Goal: Information Seeking & Learning: Learn about a topic

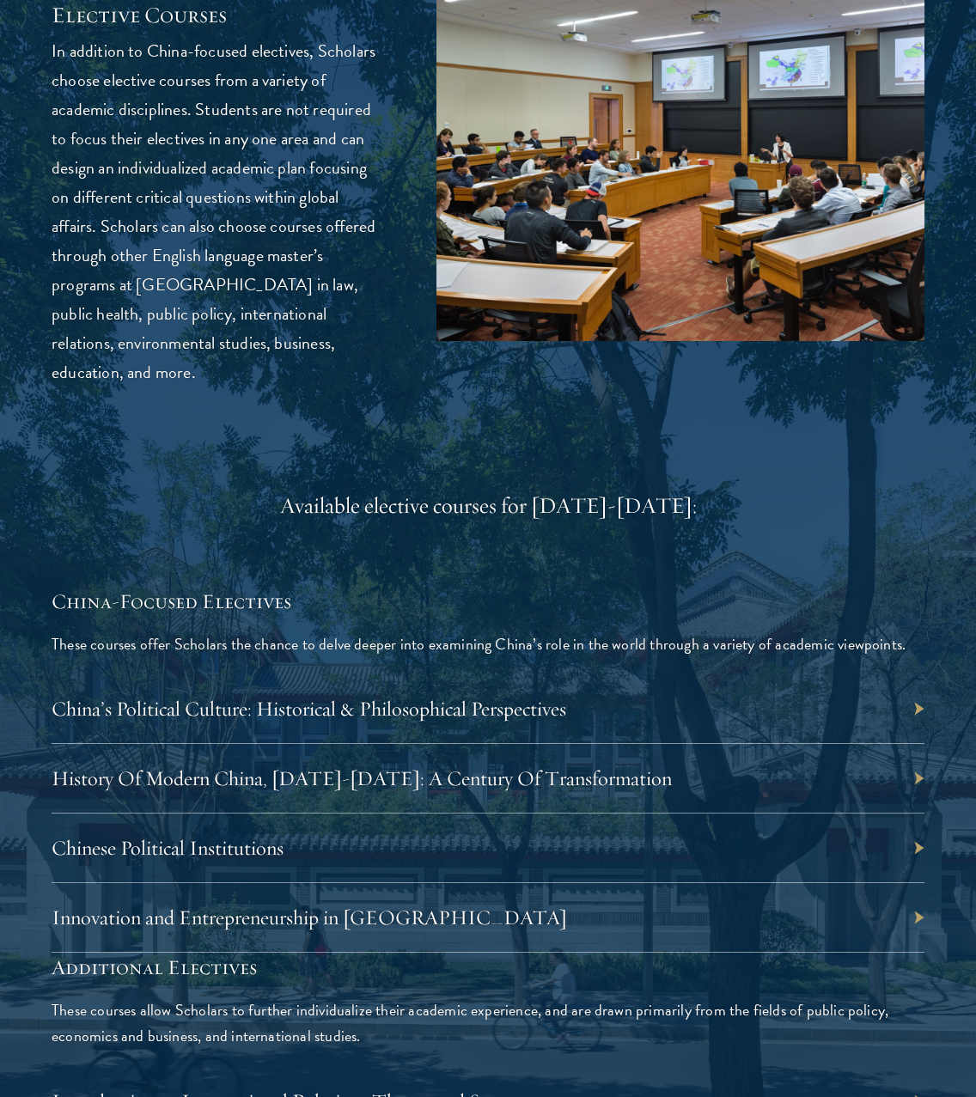
scroll to position [4531, 0]
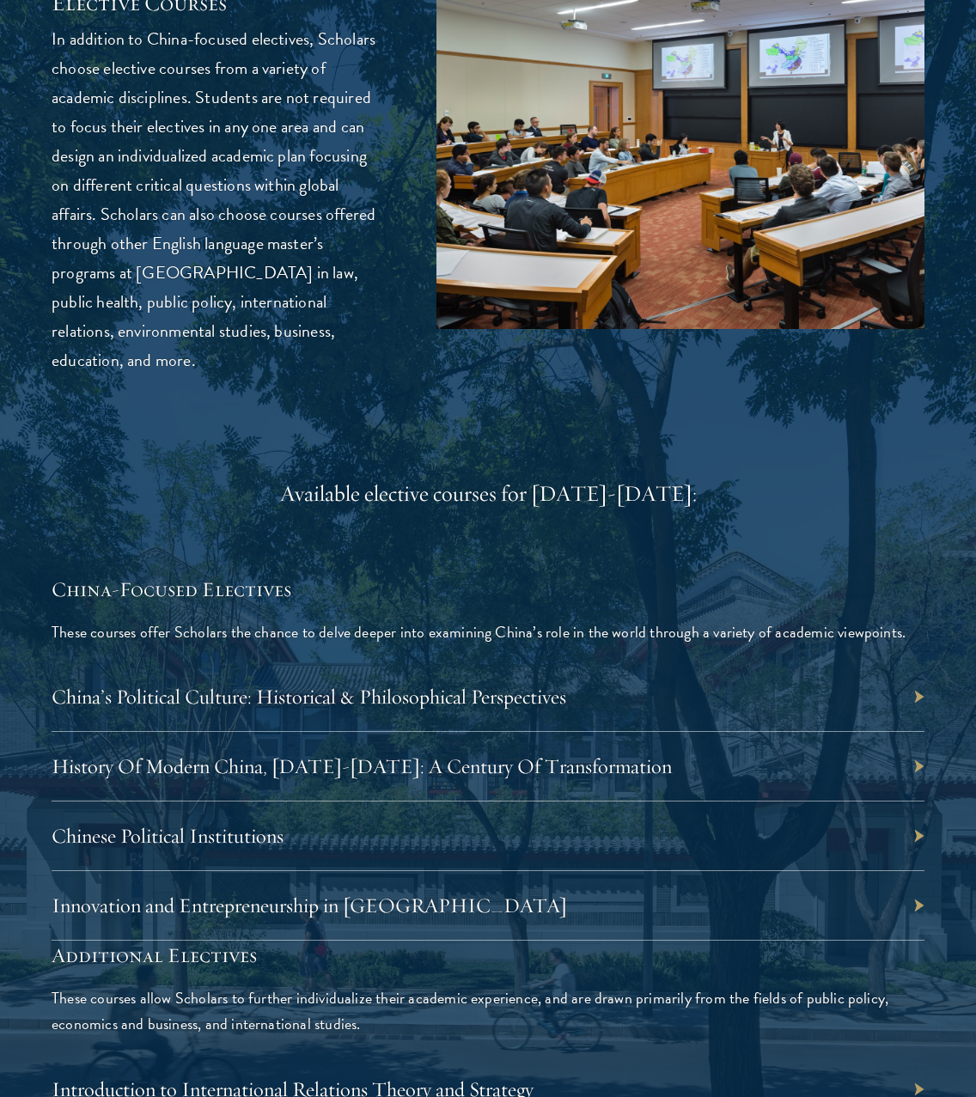
click at [456, 898] on div "Innovation and Entrepreneurship in China" at bounding box center [488, 906] width 872 height 70
click at [915, 897] on div "Innovation and Entrepreneurship in China" at bounding box center [488, 906] width 872 height 70
drag, startPoint x: 921, startPoint y: 898, endPoint x: 747, endPoint y: 907, distance: 174.5
click at [921, 898] on div "Innovation and Entrepreneurship in China" at bounding box center [488, 906] width 872 height 70
click at [372, 901] on link "Innovation and Entrepreneurship in China" at bounding box center [317, 905] width 515 height 26
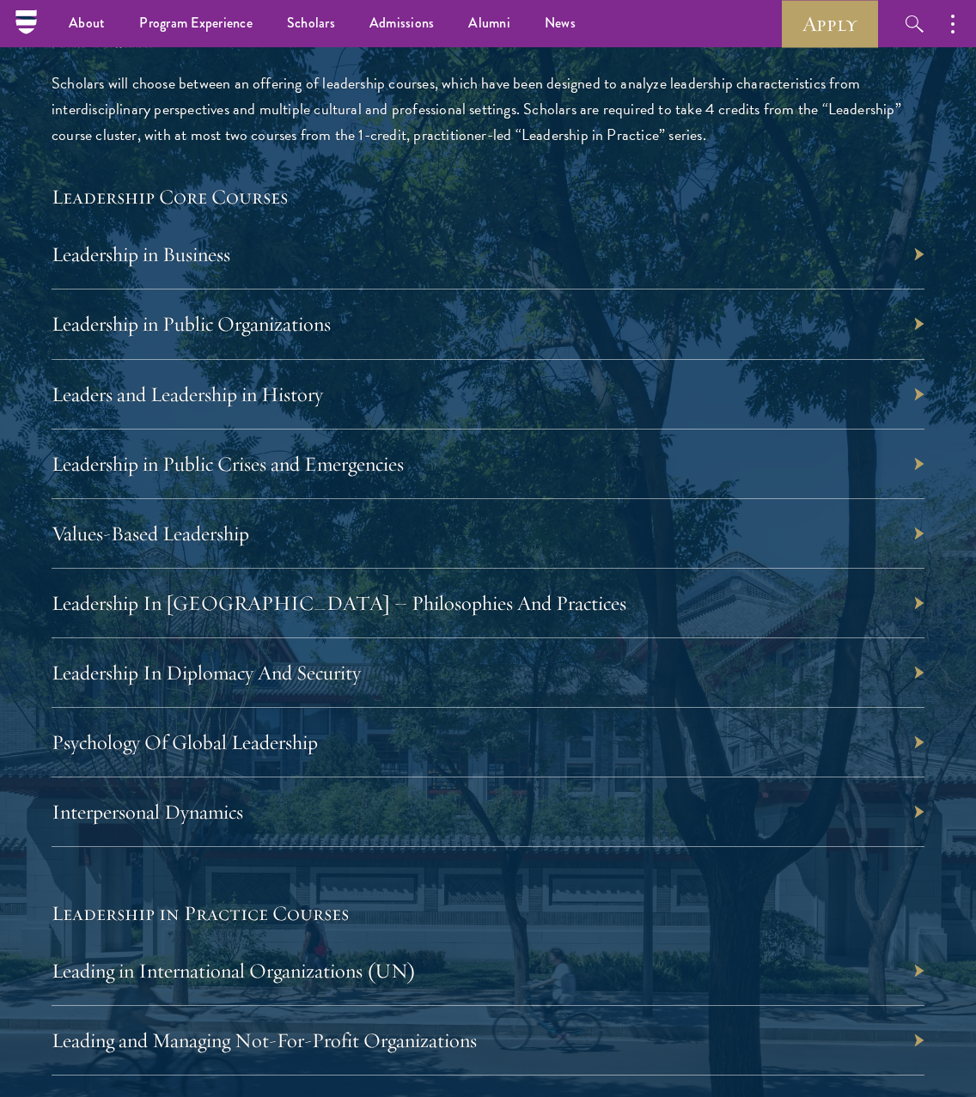
scroll to position [2744, 0]
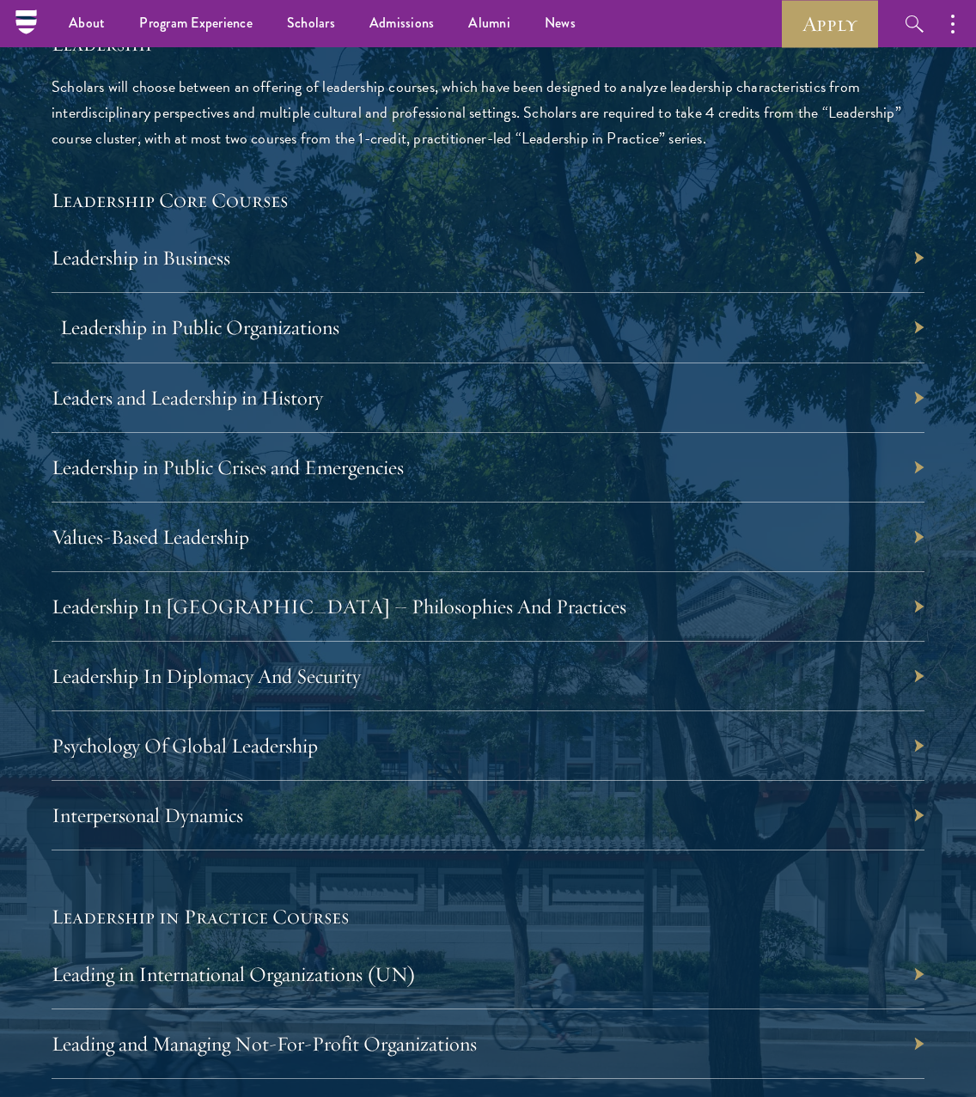
click at [292, 324] on link "Leadership in Public Organizations" at bounding box center [199, 327] width 279 height 26
click at [325, 459] on link "Leadership in Public Crises and Emergencies" at bounding box center [236, 467] width 352 height 26
click at [316, 668] on link "Leadership In Diplomacy And Security" at bounding box center [214, 676] width 309 height 26
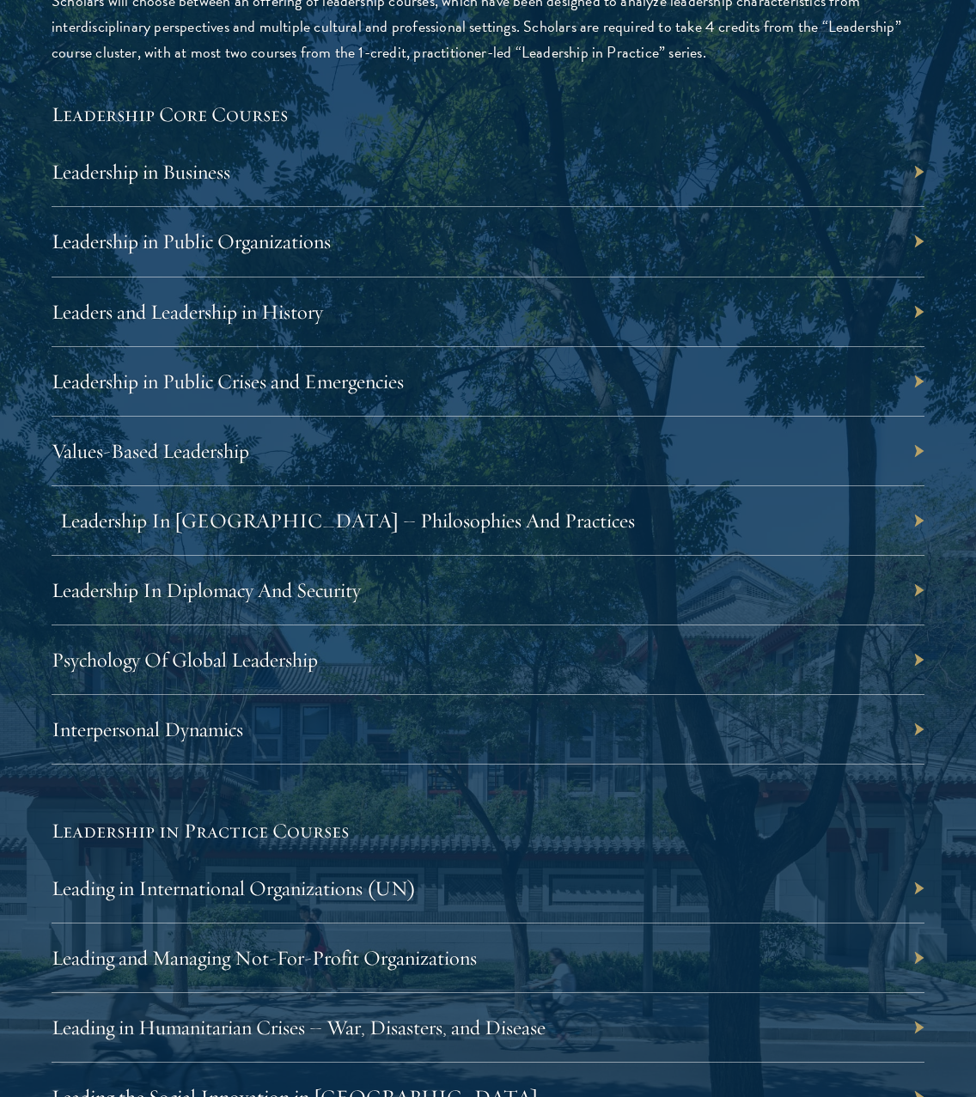
scroll to position [2832, 0]
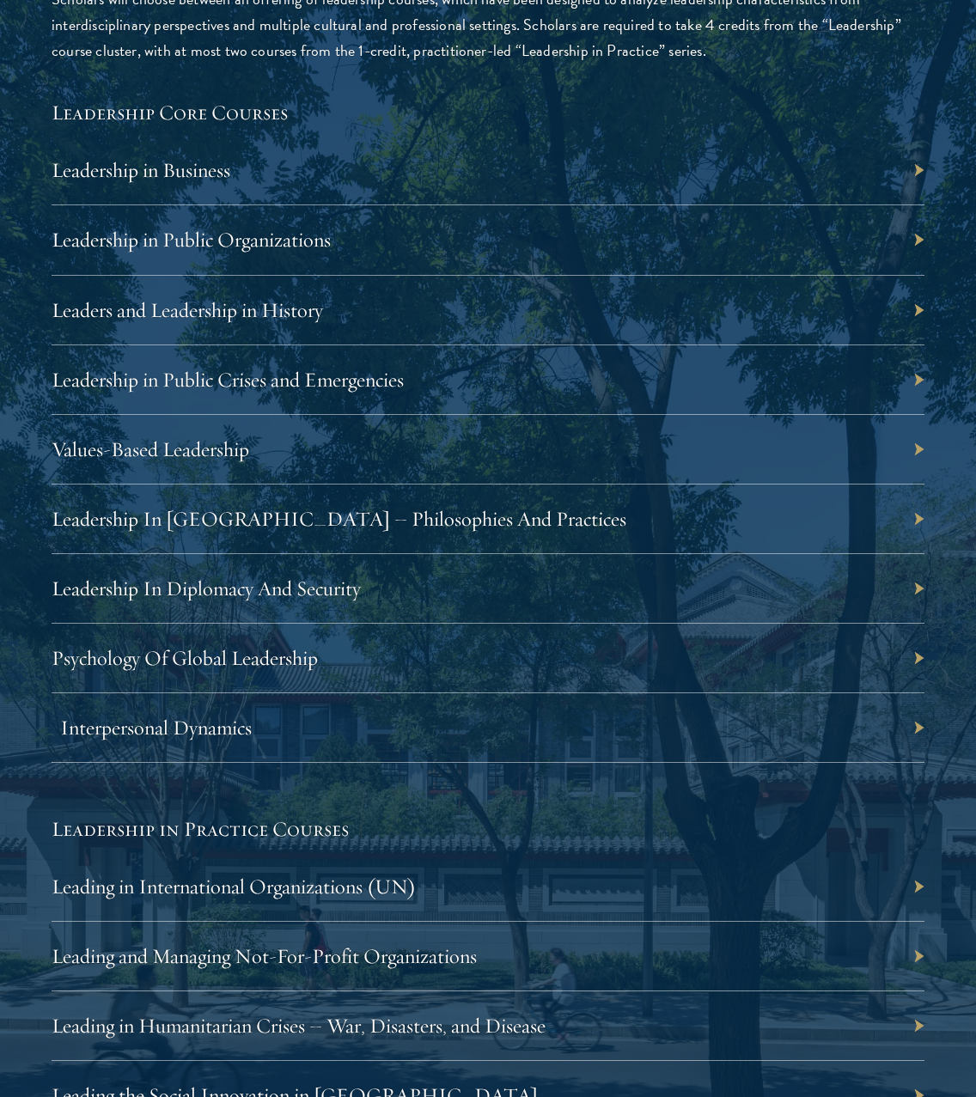
click at [208, 729] on link "Interpersonal Dynamics" at bounding box center [155, 727] width 191 height 26
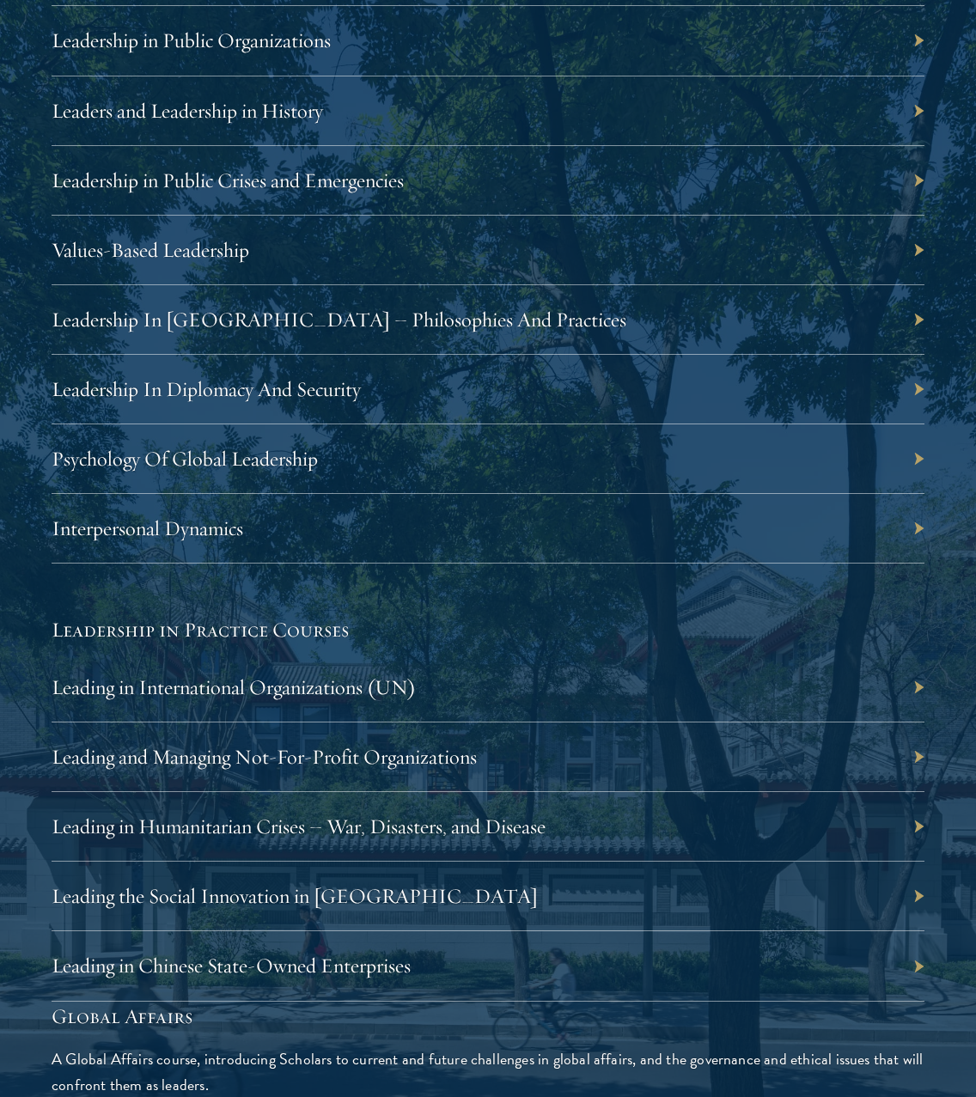
scroll to position [3040, 0]
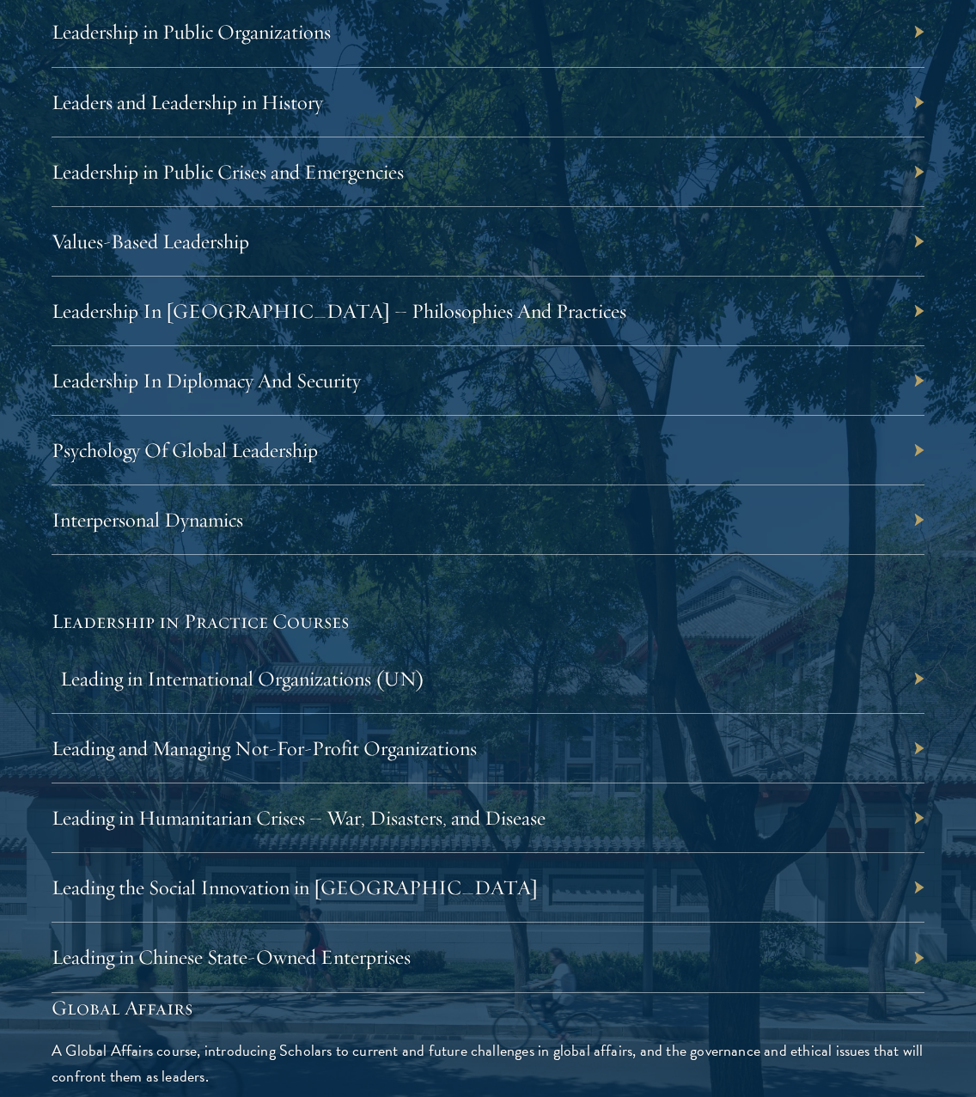
click at [341, 677] on link "Leading in International Organizations (UN)" at bounding box center [242, 679] width 364 height 26
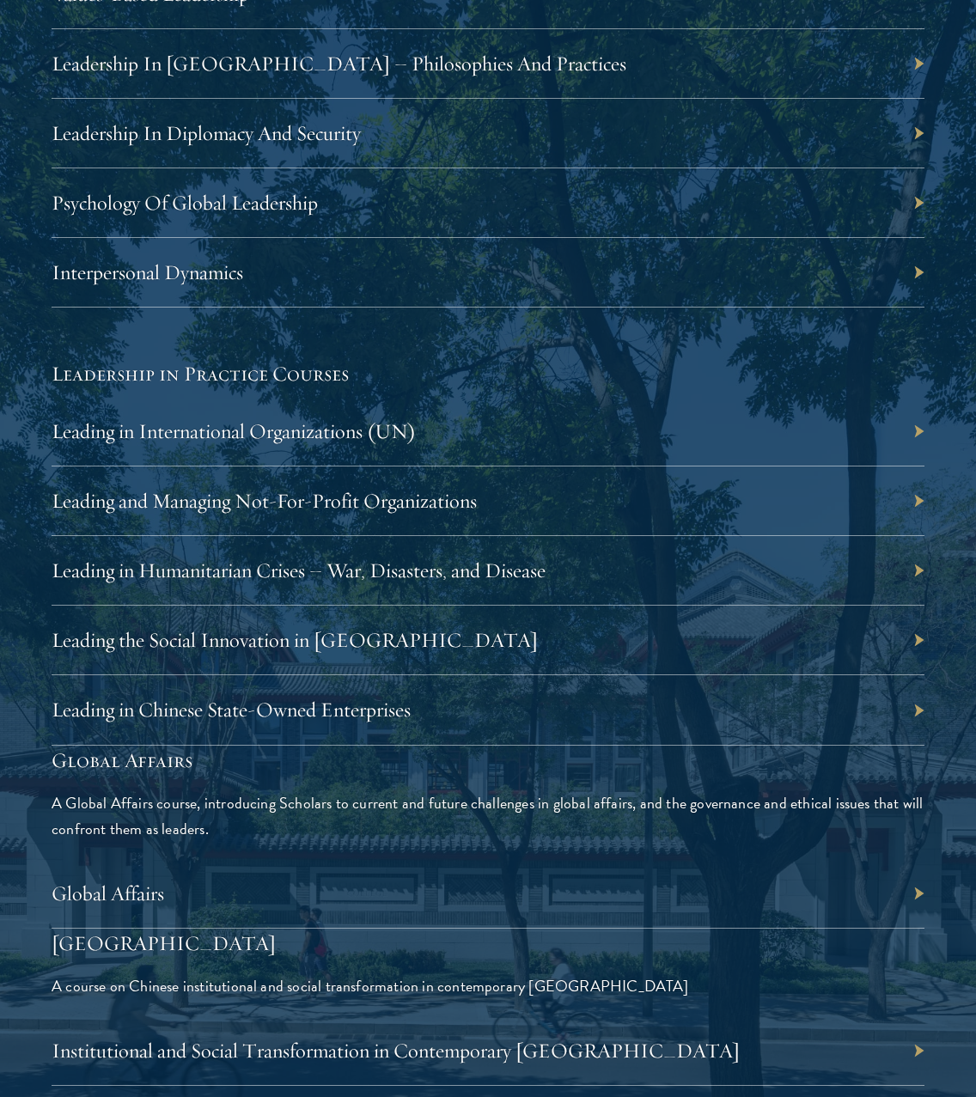
scroll to position [3288, 0]
click at [394, 570] on link "Leading in Humanitarian Crises – War, Disasters, and Disease" at bounding box center [307, 569] width 494 height 26
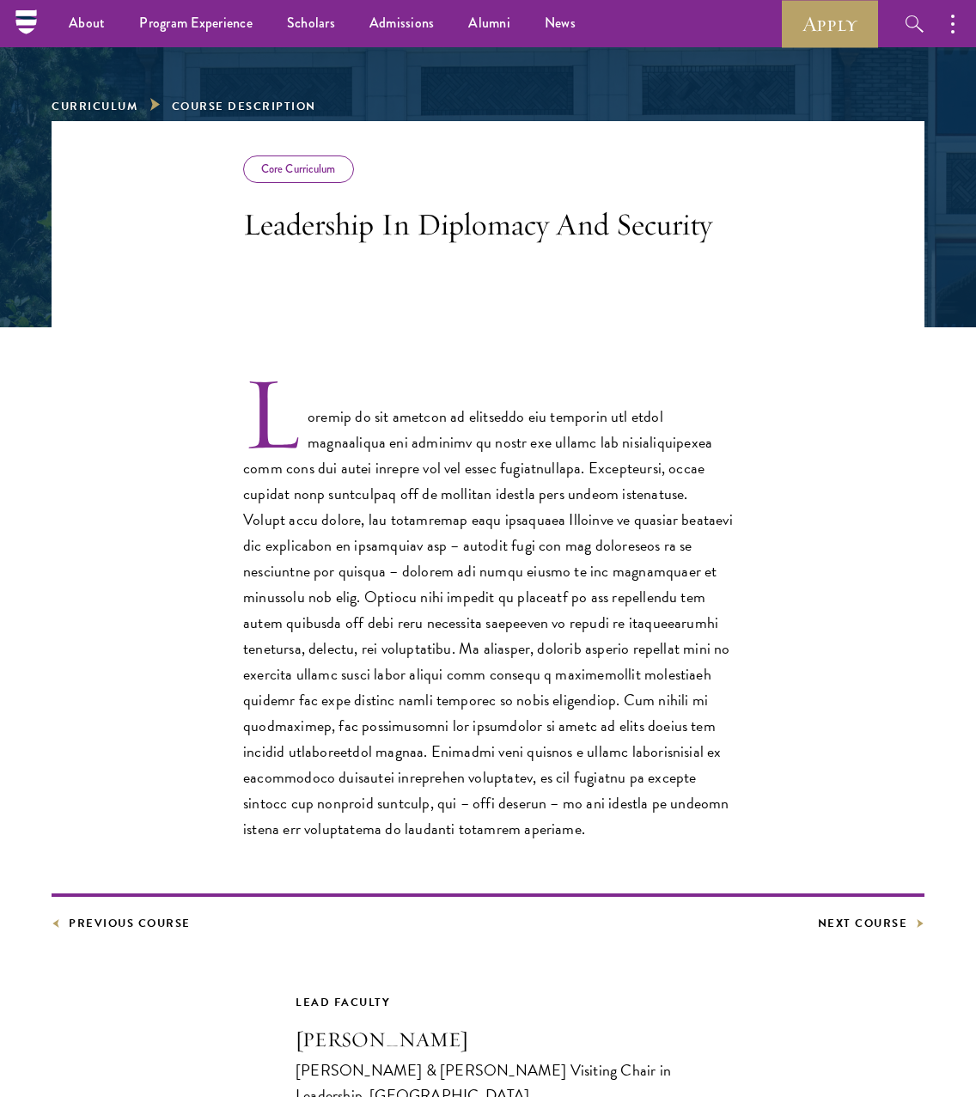
scroll to position [199, 0]
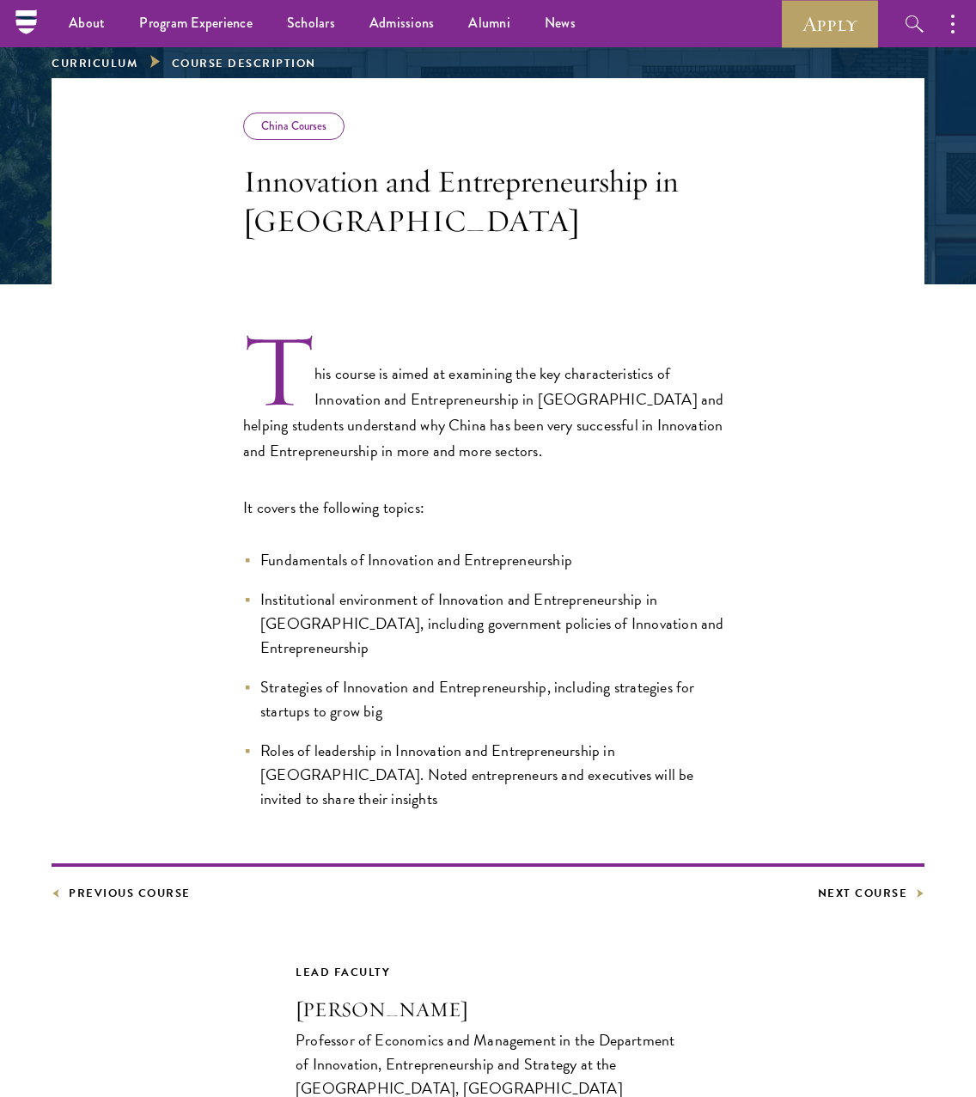
scroll to position [247, 0]
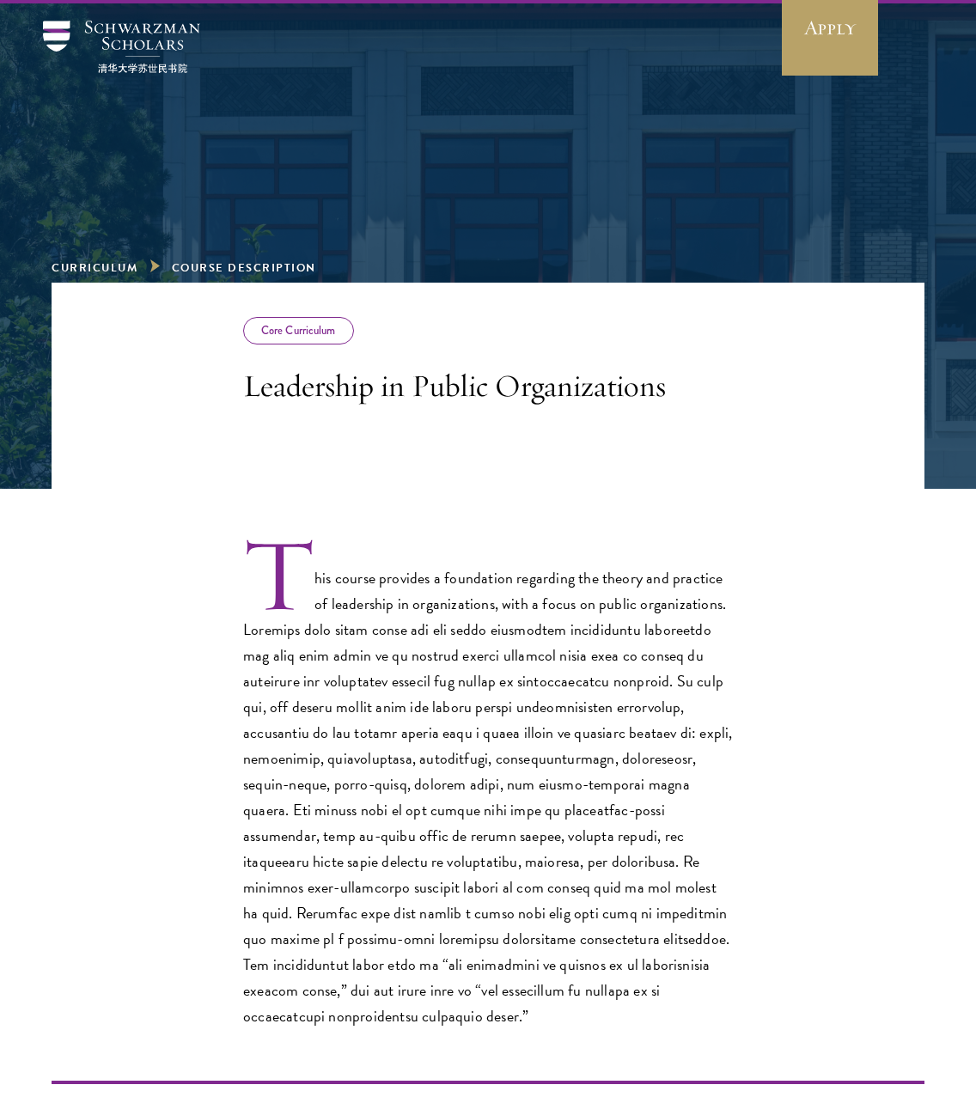
scroll to position [49, 0]
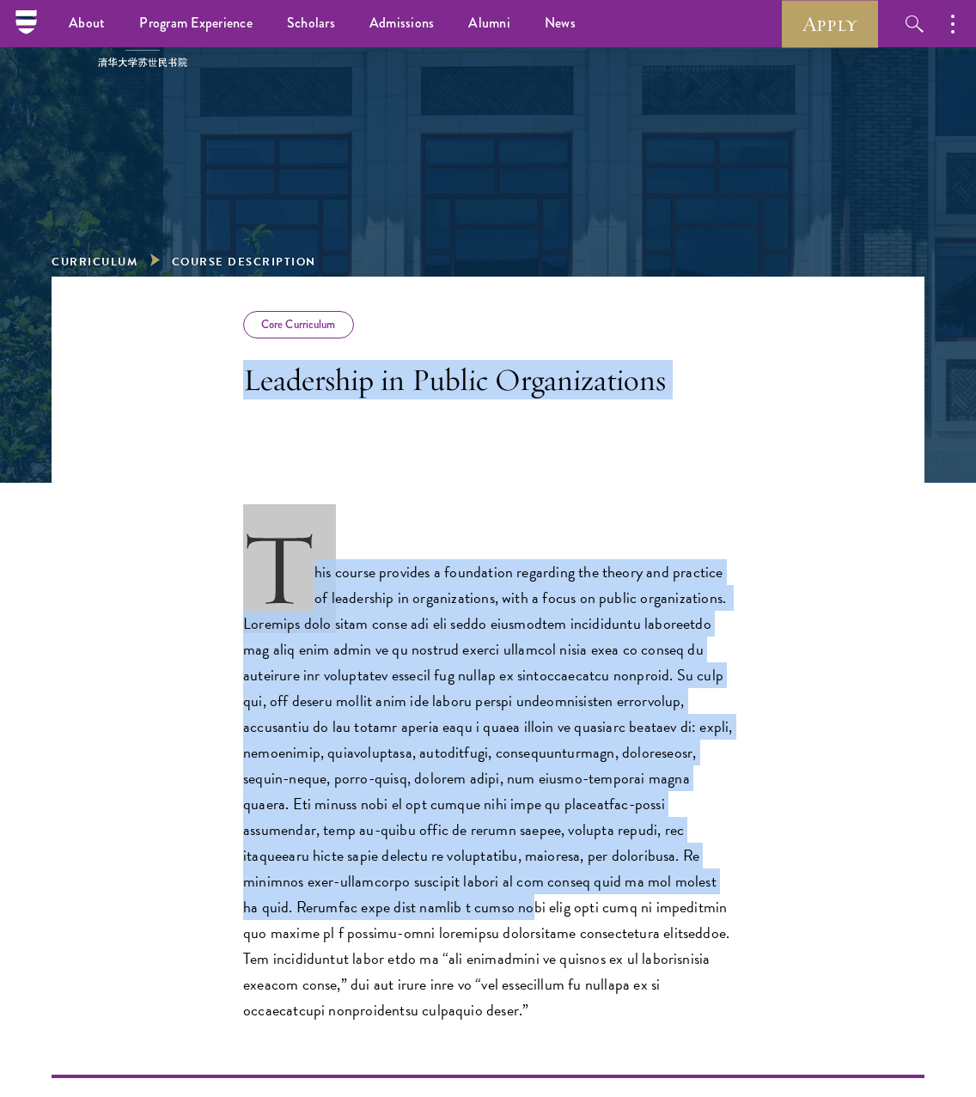
drag, startPoint x: 246, startPoint y: 385, endPoint x: 578, endPoint y: 870, distance: 588.1
click at [578, 870] on div "Core Curriculum Leadership in Public Organizations This course provides a found…" at bounding box center [488, 804] width 872 height 1055
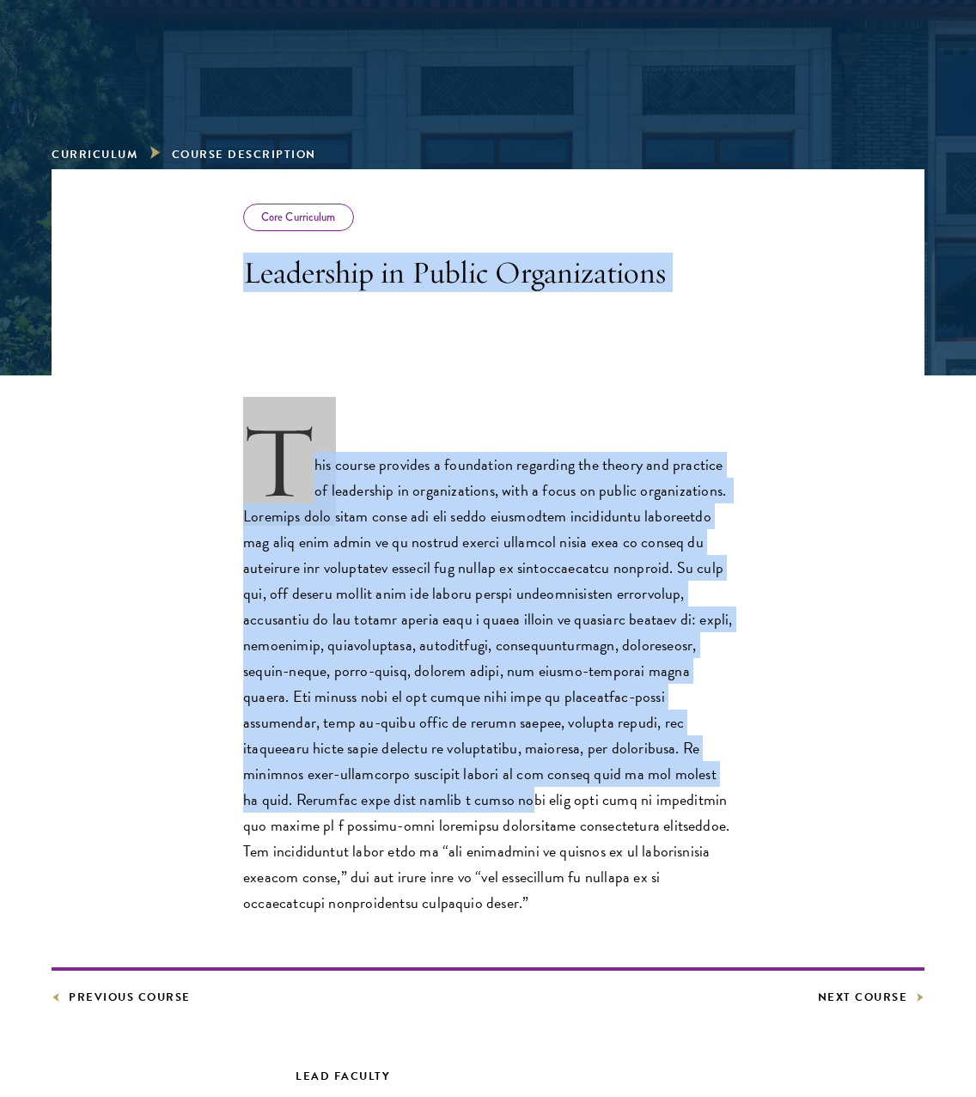
scroll to position [171, 0]
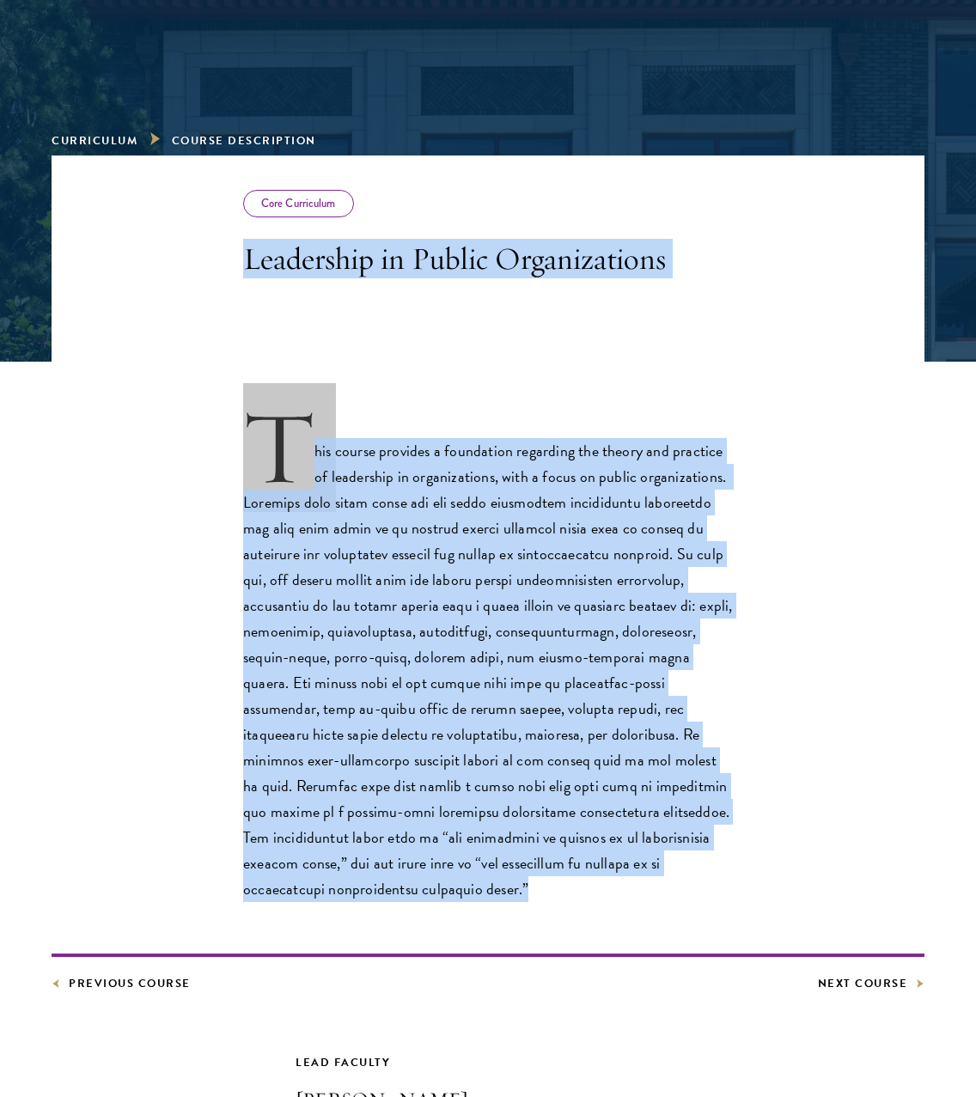
click at [544, 869] on p "This course provides a foundation regarding the theory and practice of leadersh…" at bounding box center [487, 657] width 489 height 489
copy div "Leadership in Public Organizations This course provides a foundation regarding …"
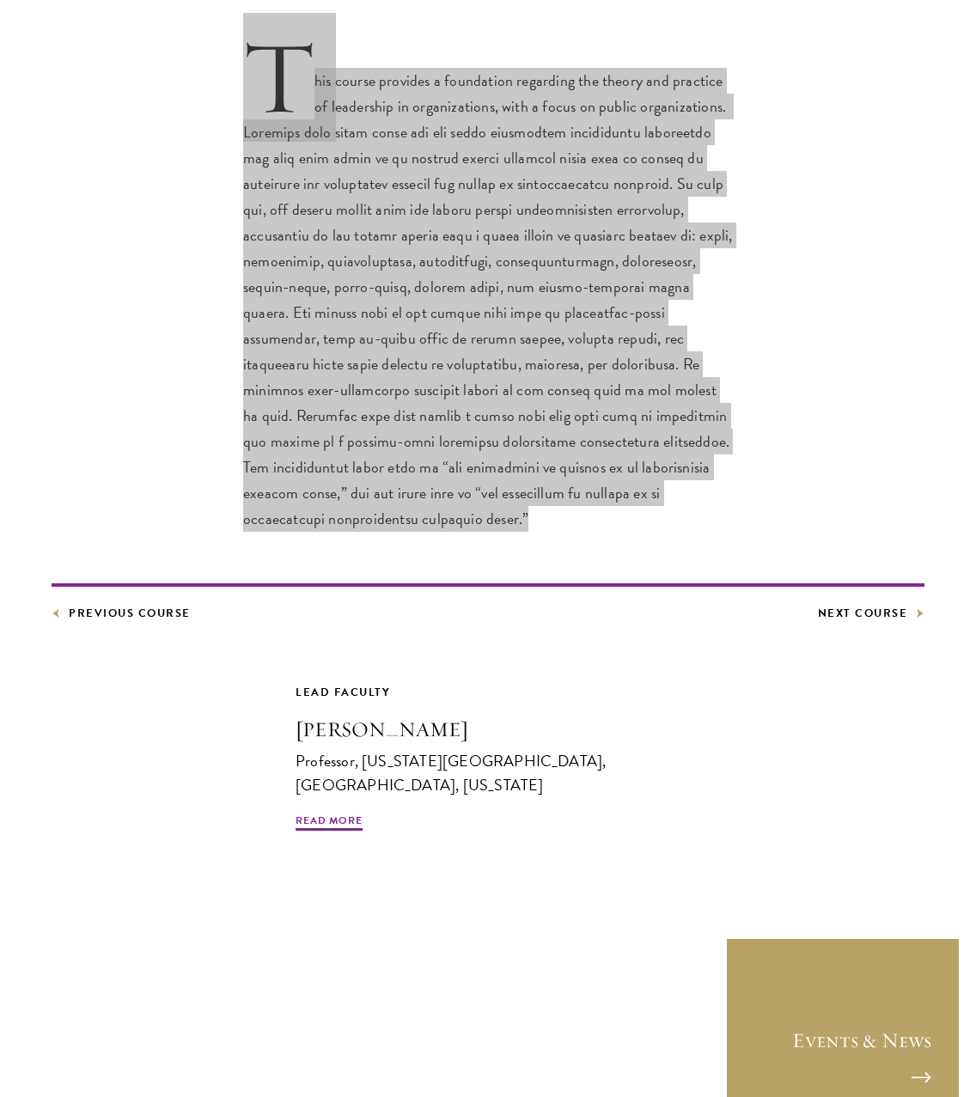
scroll to position [550, 0]
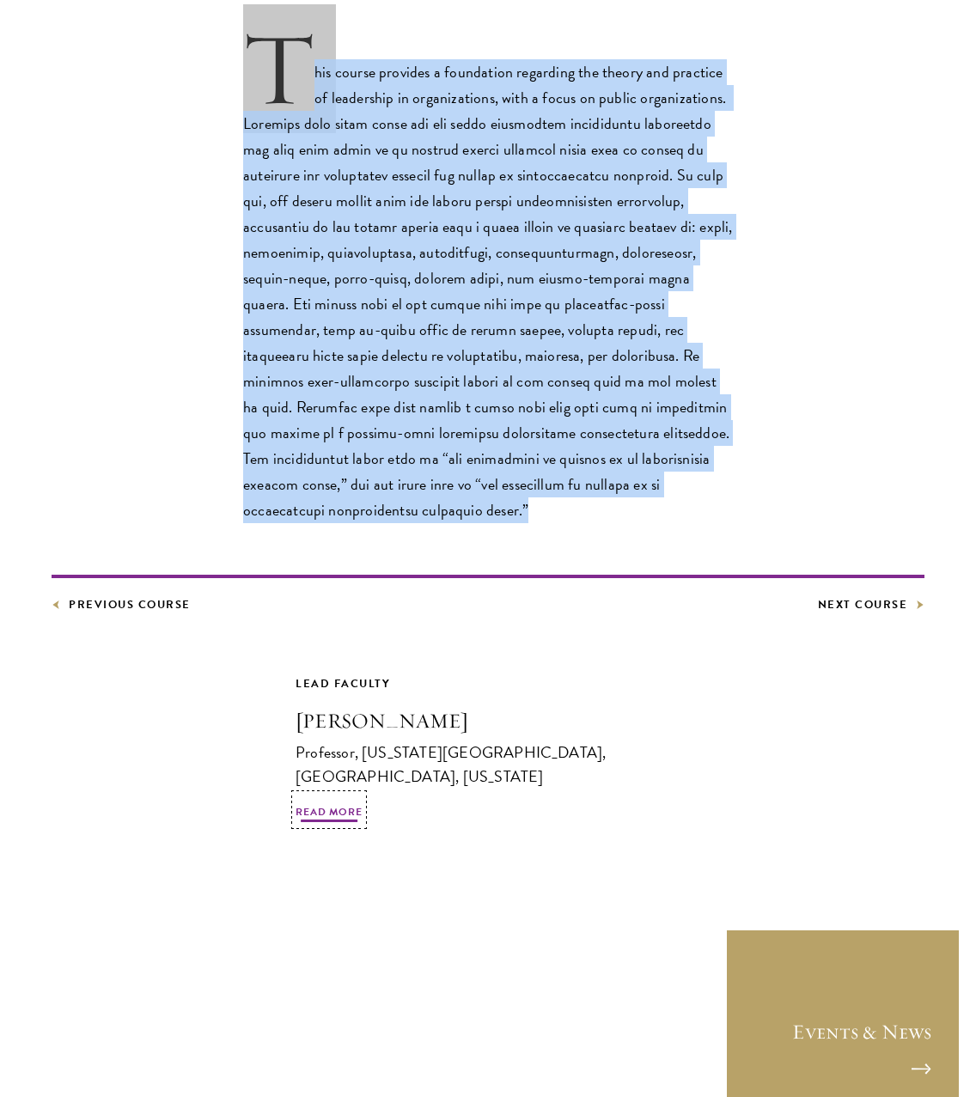
drag, startPoint x: 868, startPoint y: 758, endPoint x: 343, endPoint y: 787, distance: 525.5
click at [343, 804] on span "Read More" at bounding box center [328, 814] width 67 height 21
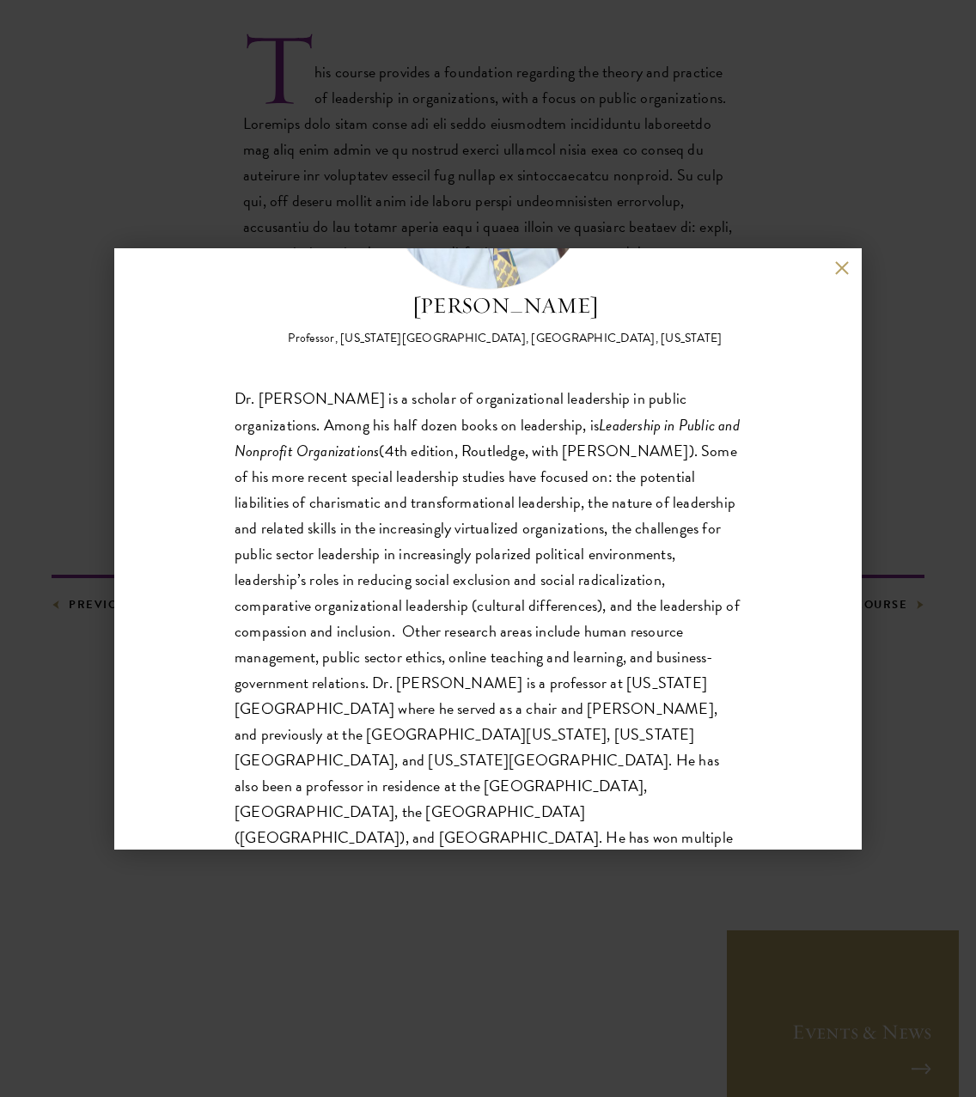
scroll to position [210, 0]
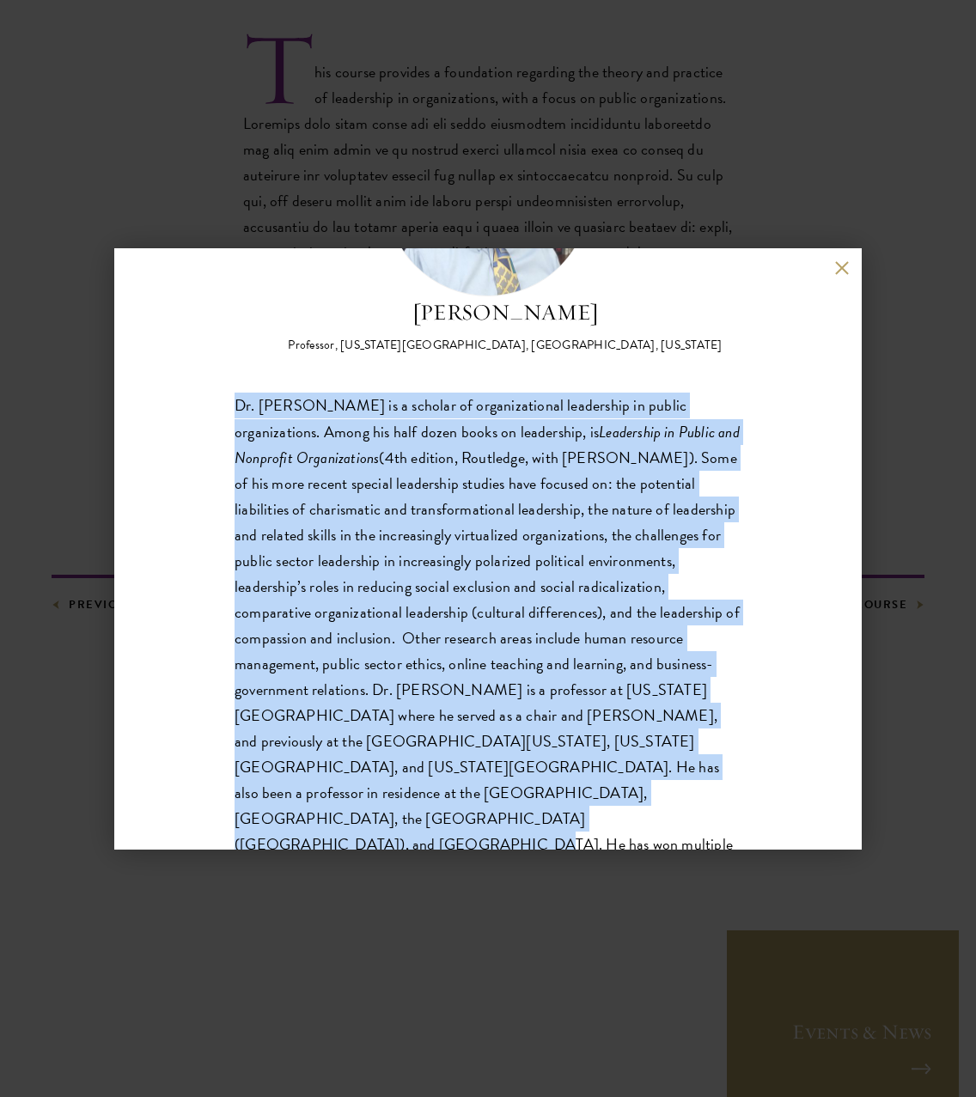
drag, startPoint x: 231, startPoint y: 409, endPoint x: 534, endPoint y: 831, distance: 520.0
click at [534, 831] on div "Montgomery Van Wart Professor, California State University, San Bernardino, Cal…" at bounding box center [487, 548] width 747 height 601
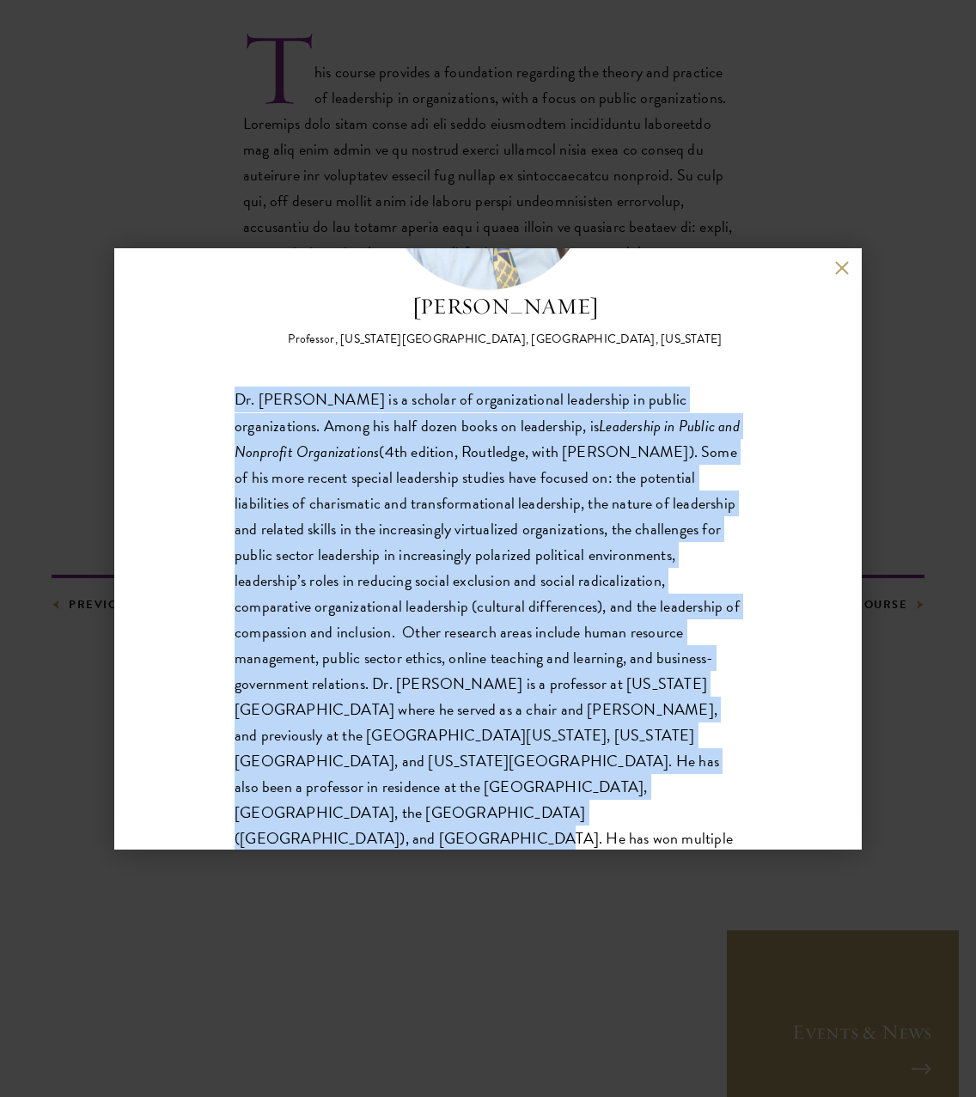
copy span "Dr. Van Wart is a scholar of organizational leadership in public organizations.…"
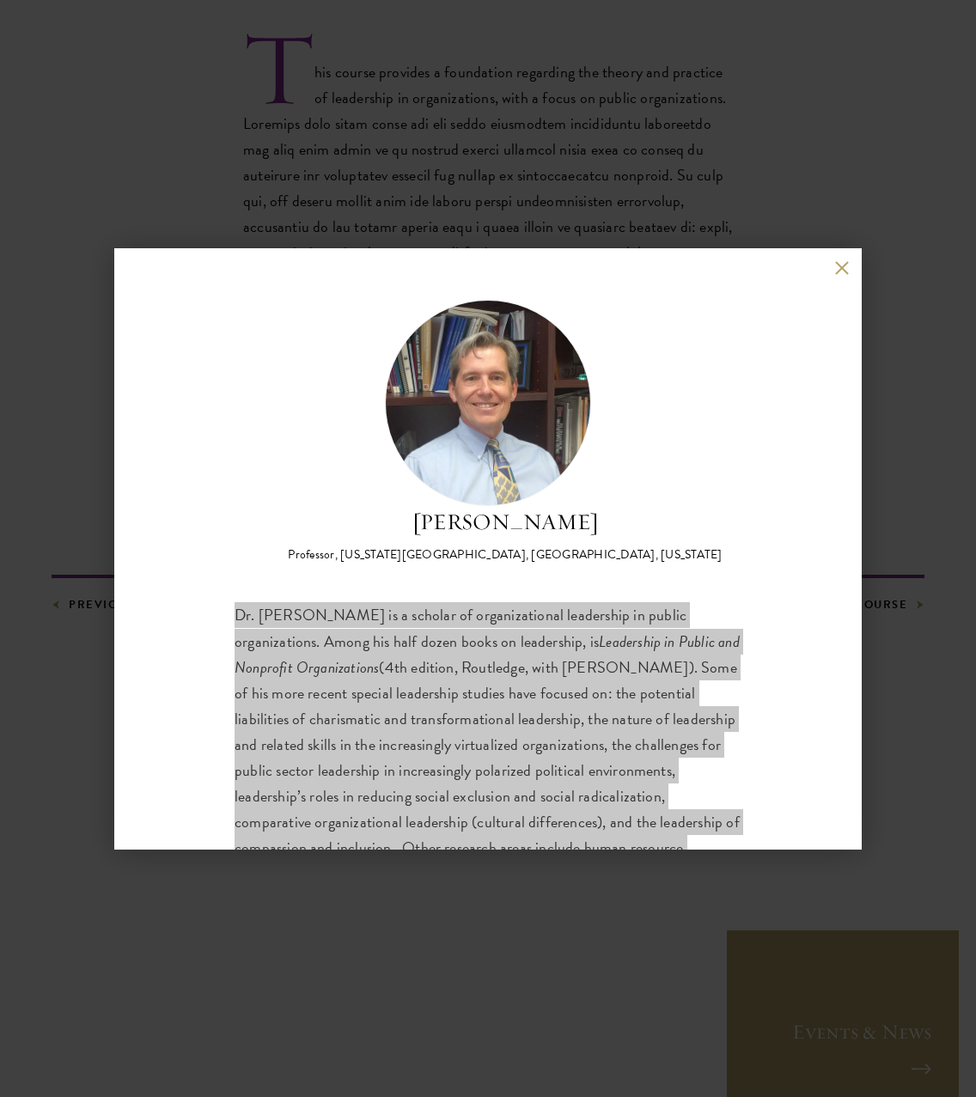
scroll to position [550, 0]
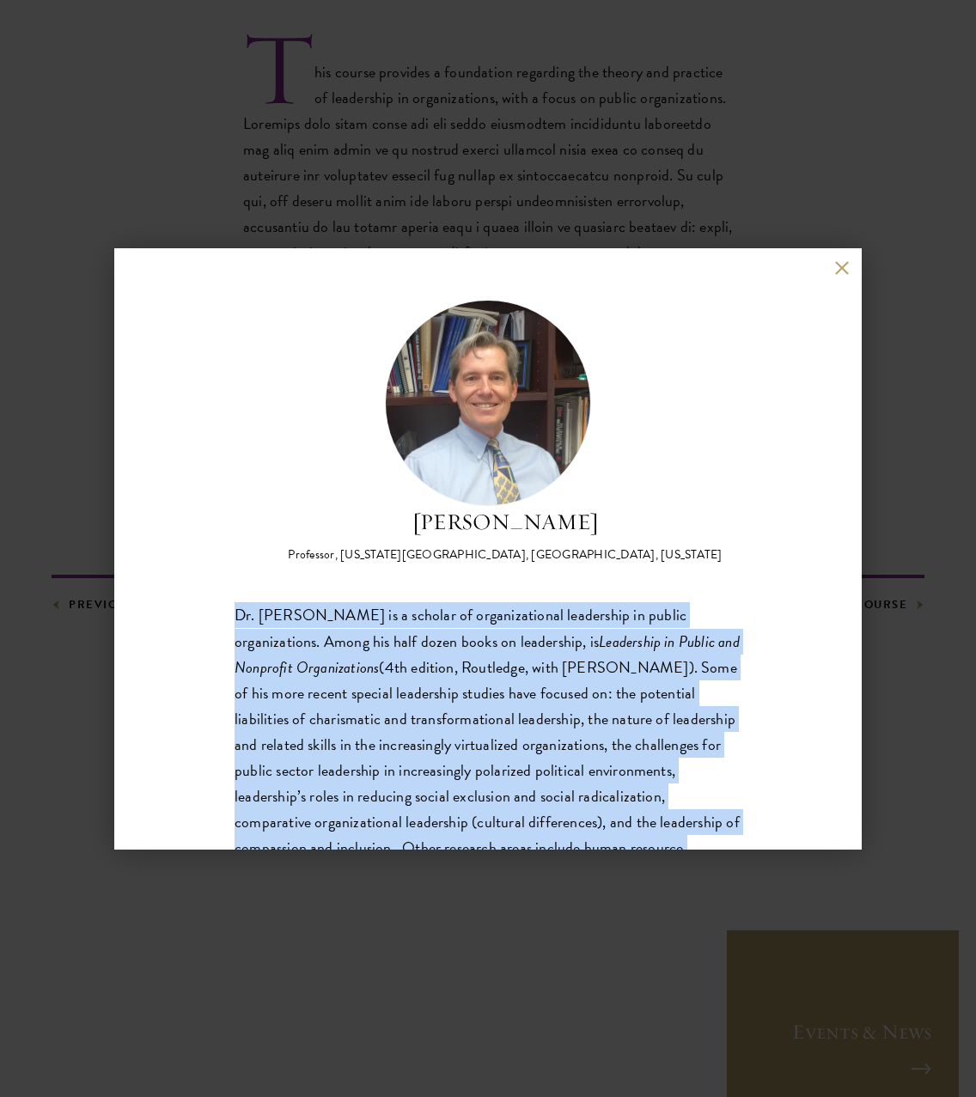
click at [841, 270] on button at bounding box center [841, 268] width 15 height 15
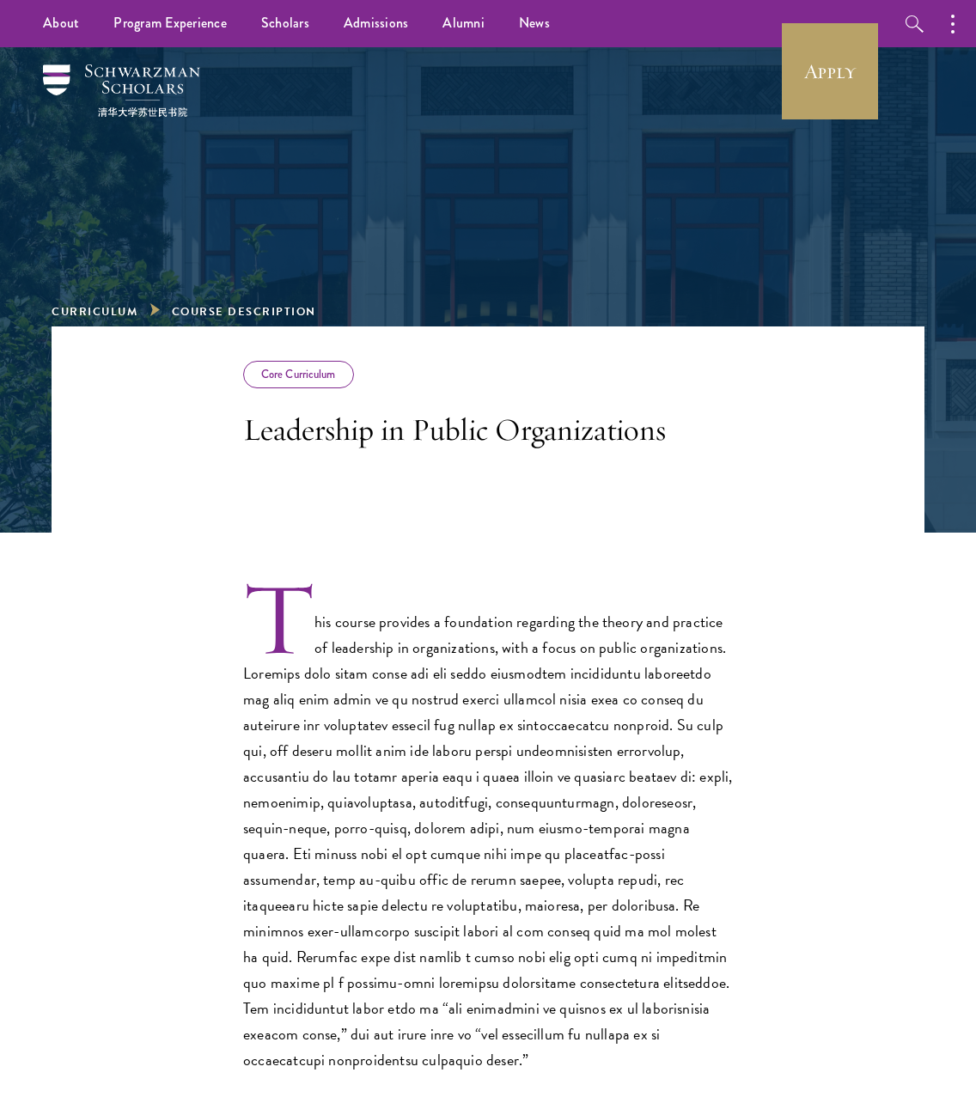
scroll to position [0, 0]
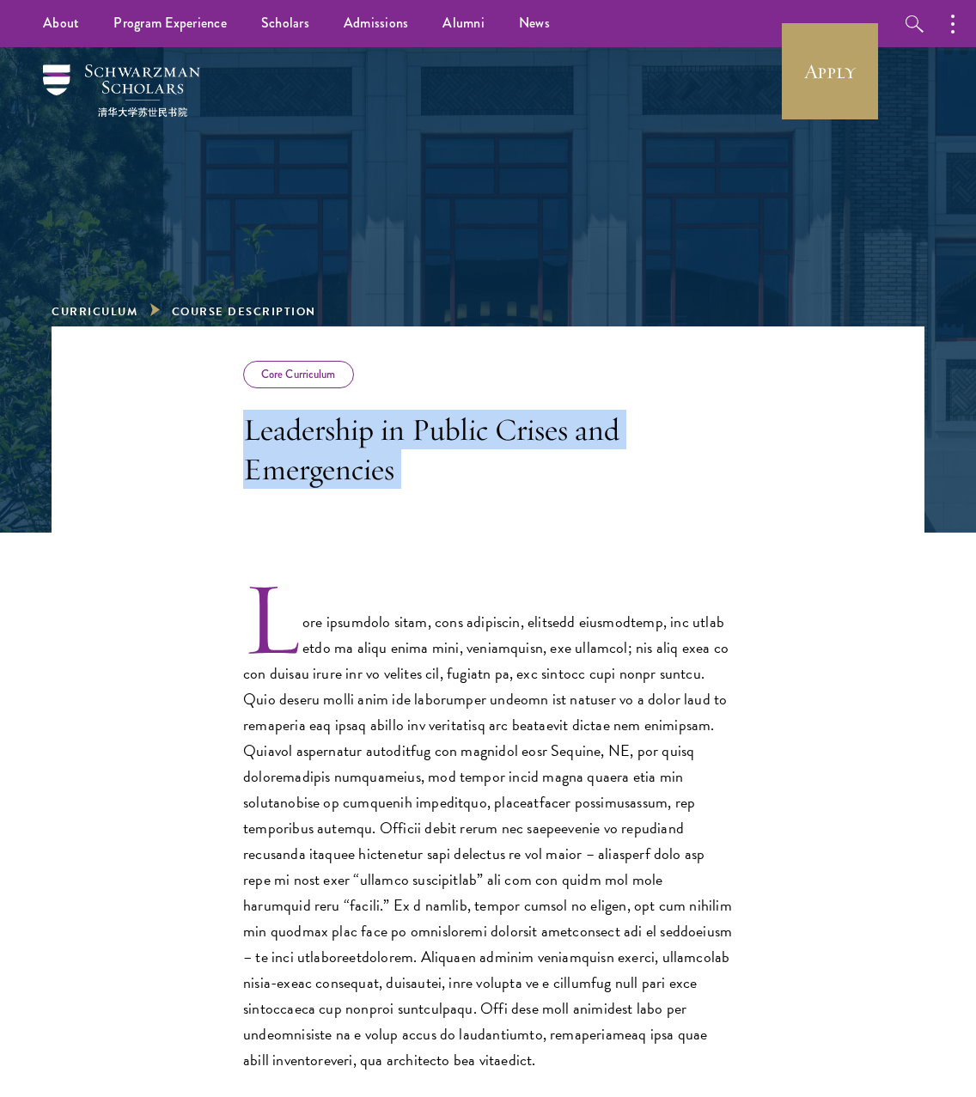
drag, startPoint x: 247, startPoint y: 425, endPoint x: 451, endPoint y: 557, distance: 242.7
click at [448, 557] on div "Core Curriculum Leadership in Public Crises and Emergencies Previous Course Nex…" at bounding box center [488, 865] width 872 height 1079
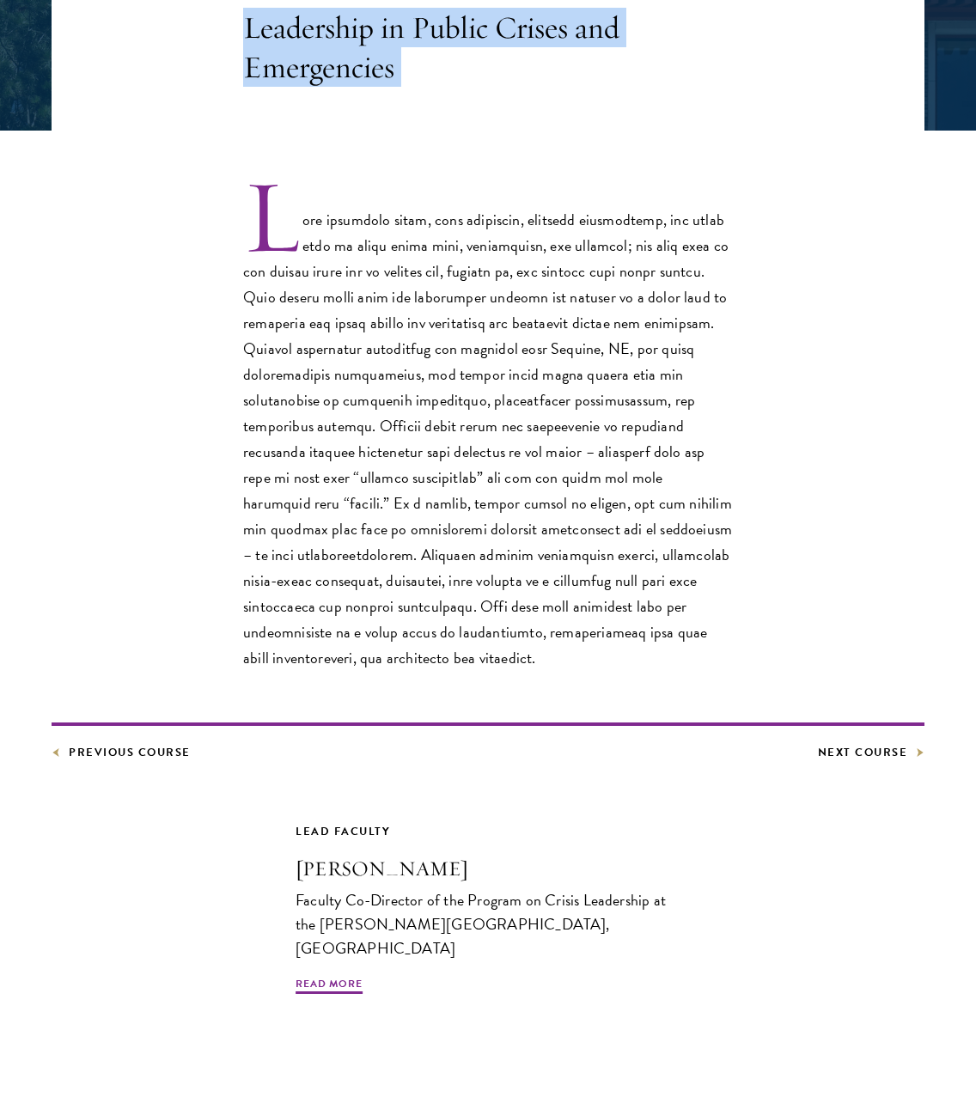
scroll to position [409, 0]
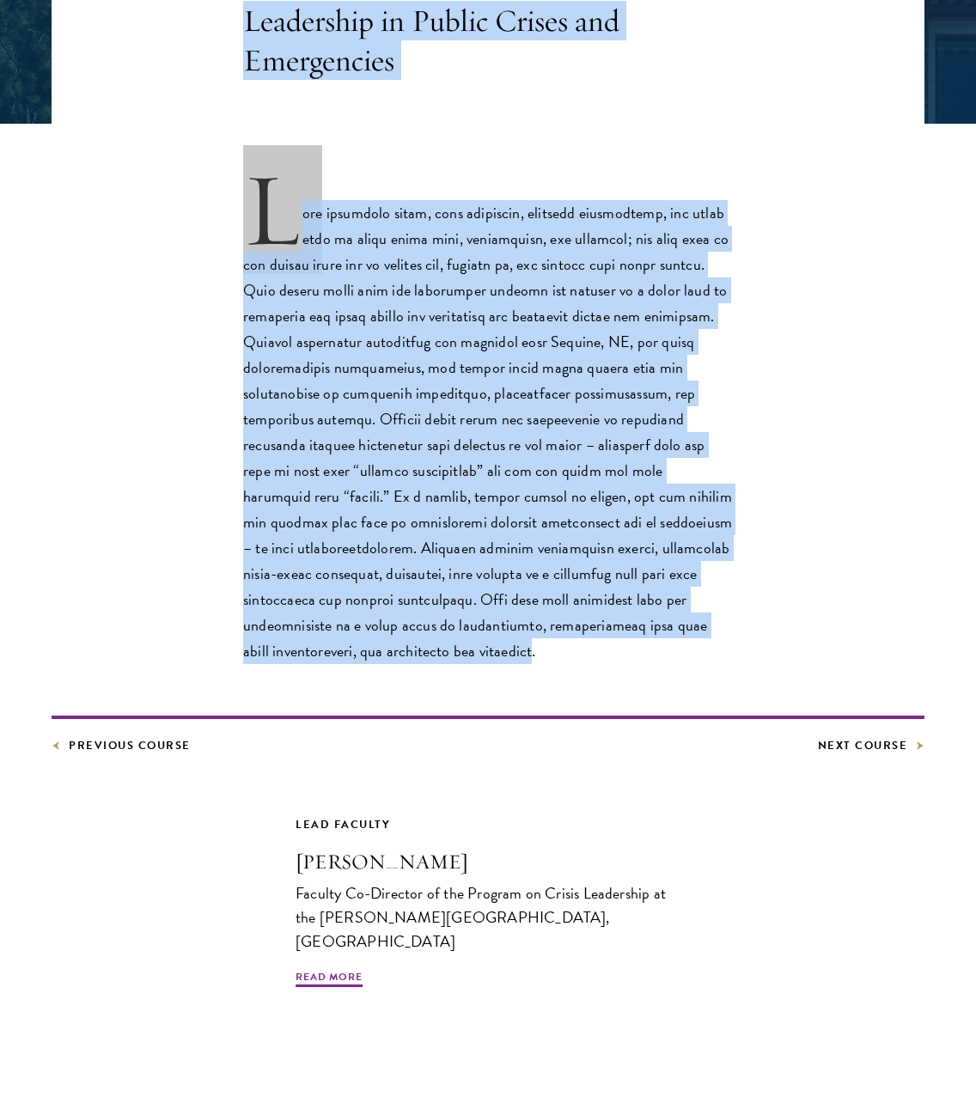
click at [440, 653] on p at bounding box center [487, 419] width 489 height 489
copy div "Leadership in Public Crises and Emergencies When disasters occur, news headline…"
click at [325, 970] on span "Read More" at bounding box center [328, 979] width 67 height 21
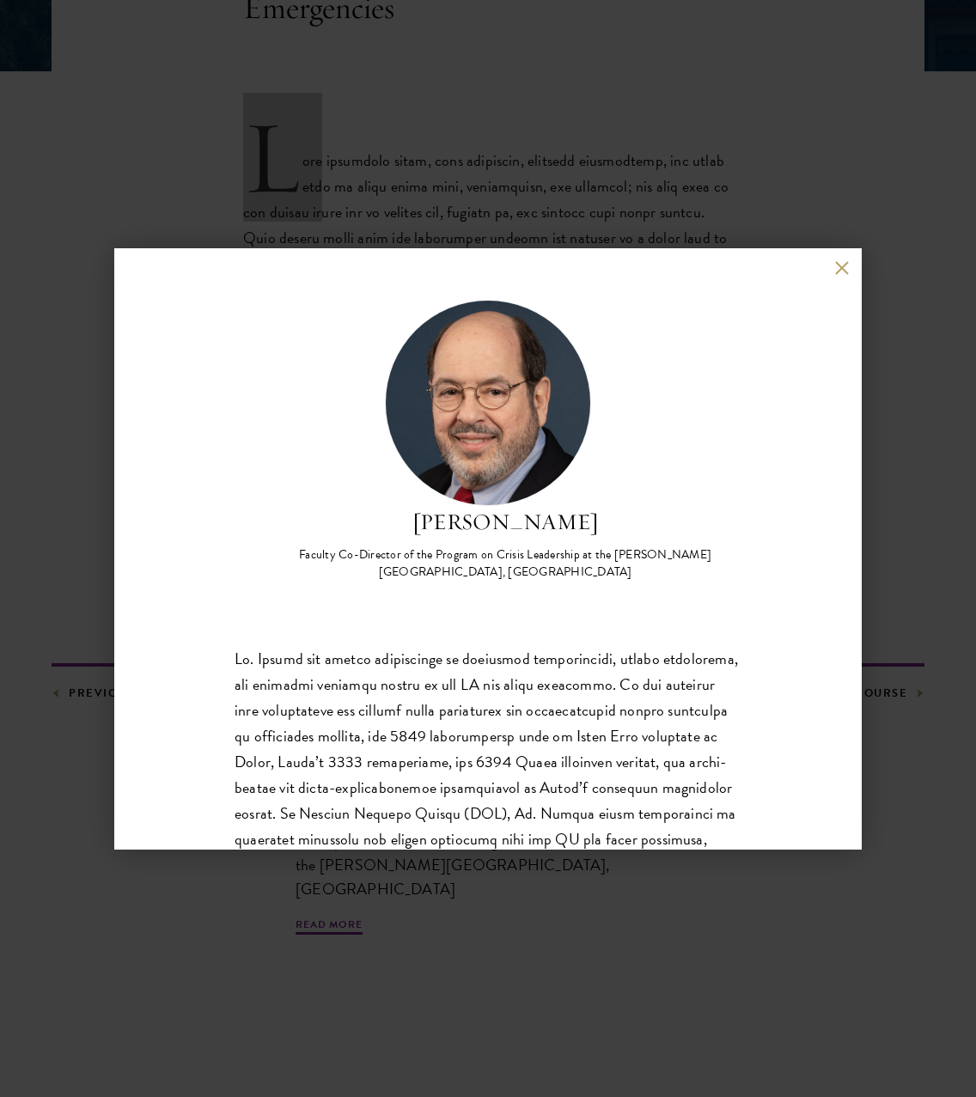
scroll to position [465, 0]
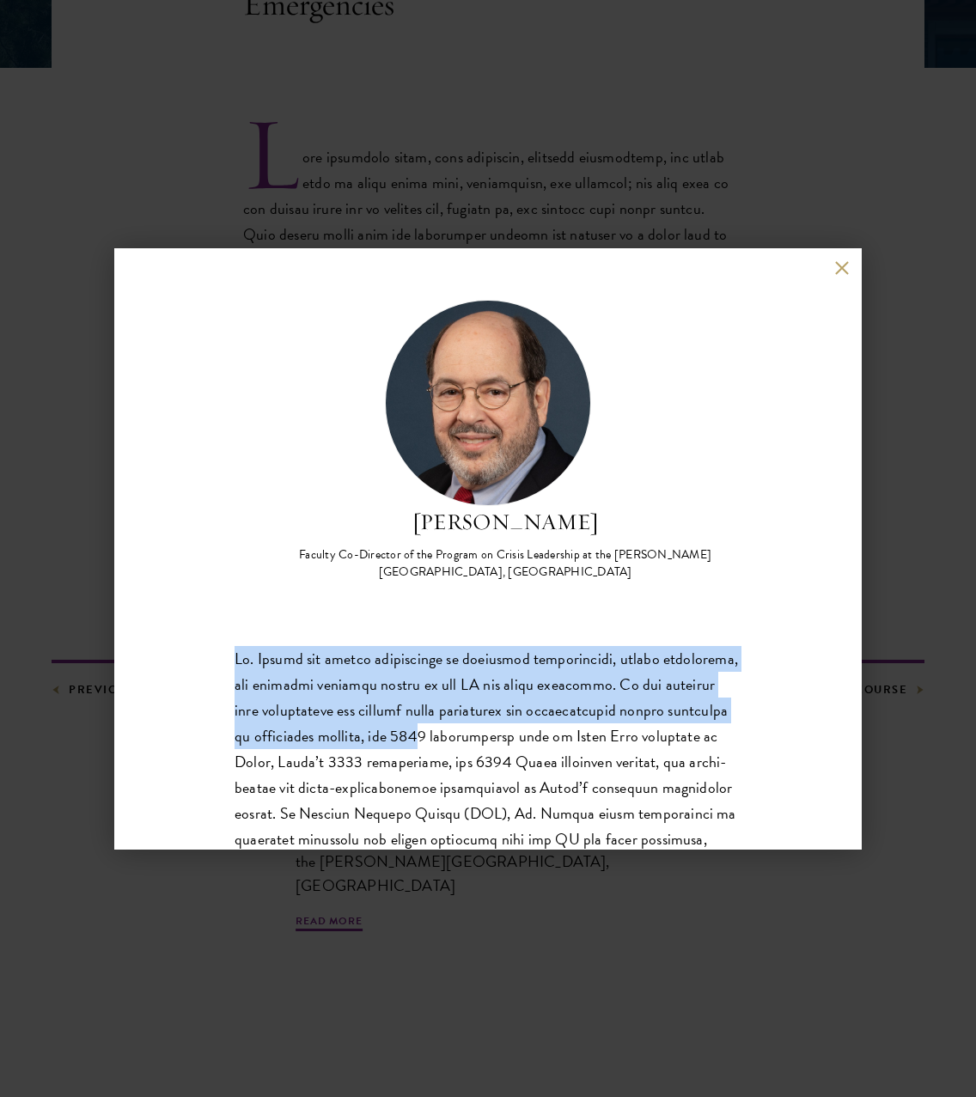
drag, startPoint x: 233, startPoint y: 657, endPoint x: 522, endPoint y: 727, distance: 297.8
click at [522, 727] on div "Arnold M. Howitt Faculty Co-Director of the Program on Crisis Leadership at the…" at bounding box center [487, 548] width 747 height 601
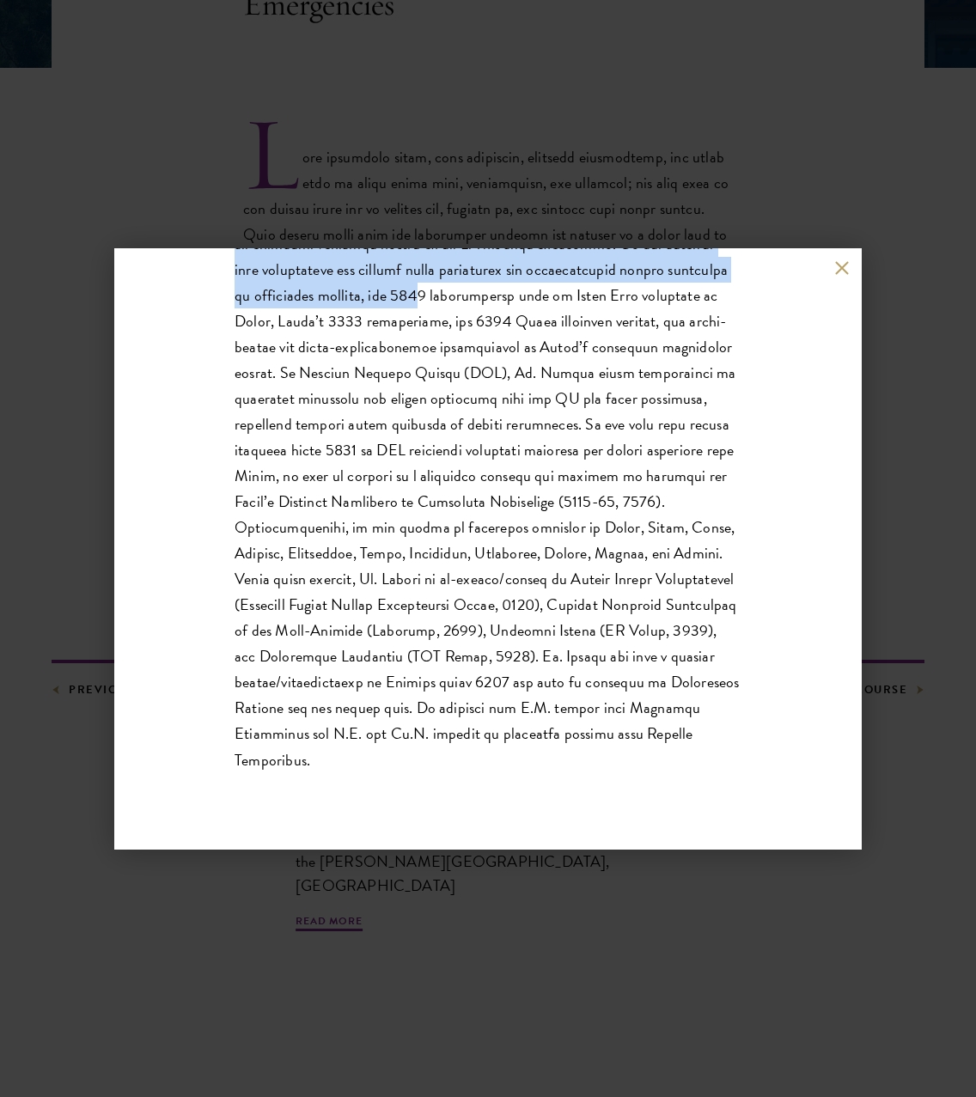
scroll to position [440, 0]
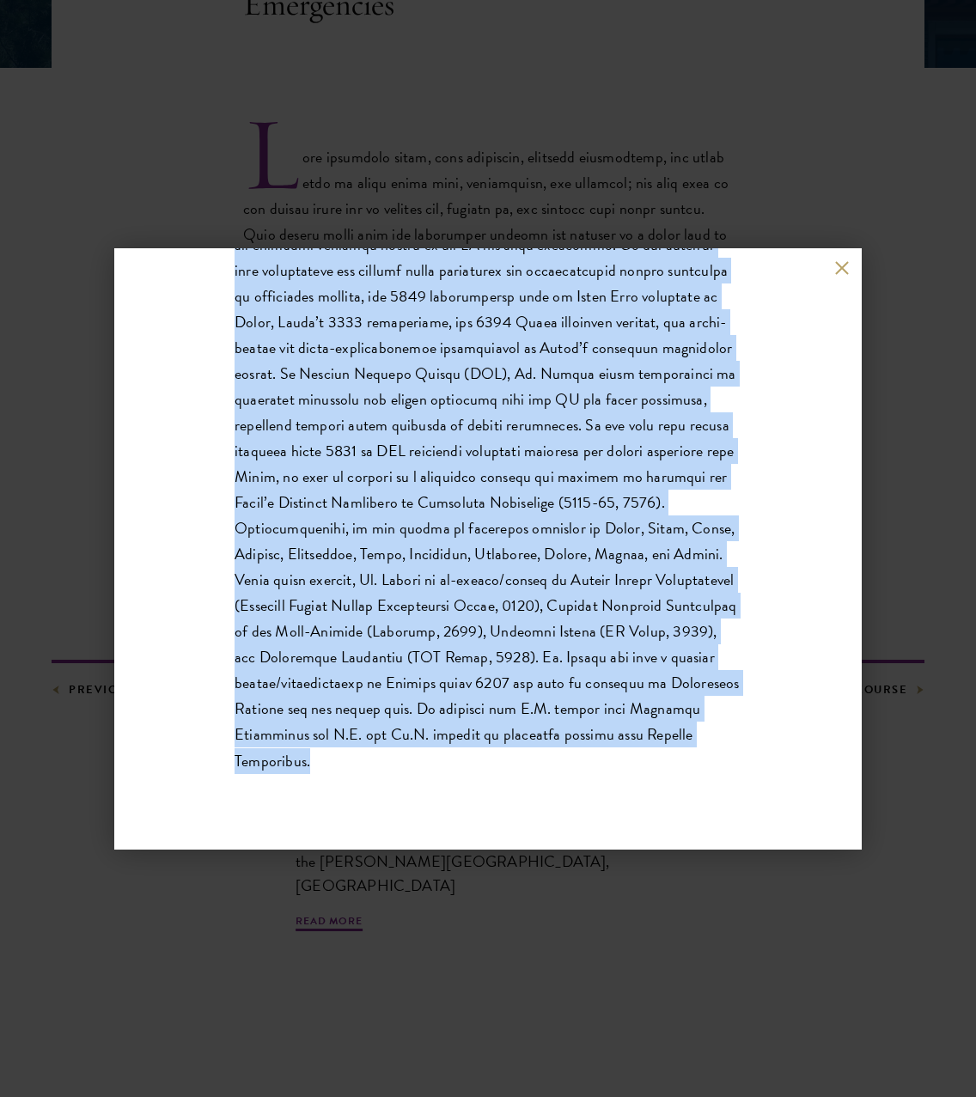
click at [500, 762] on p at bounding box center [487, 490] width 507 height 568
copy p "Dr. Howitt has worked extensively on emergency preparedness, crisis management,…"
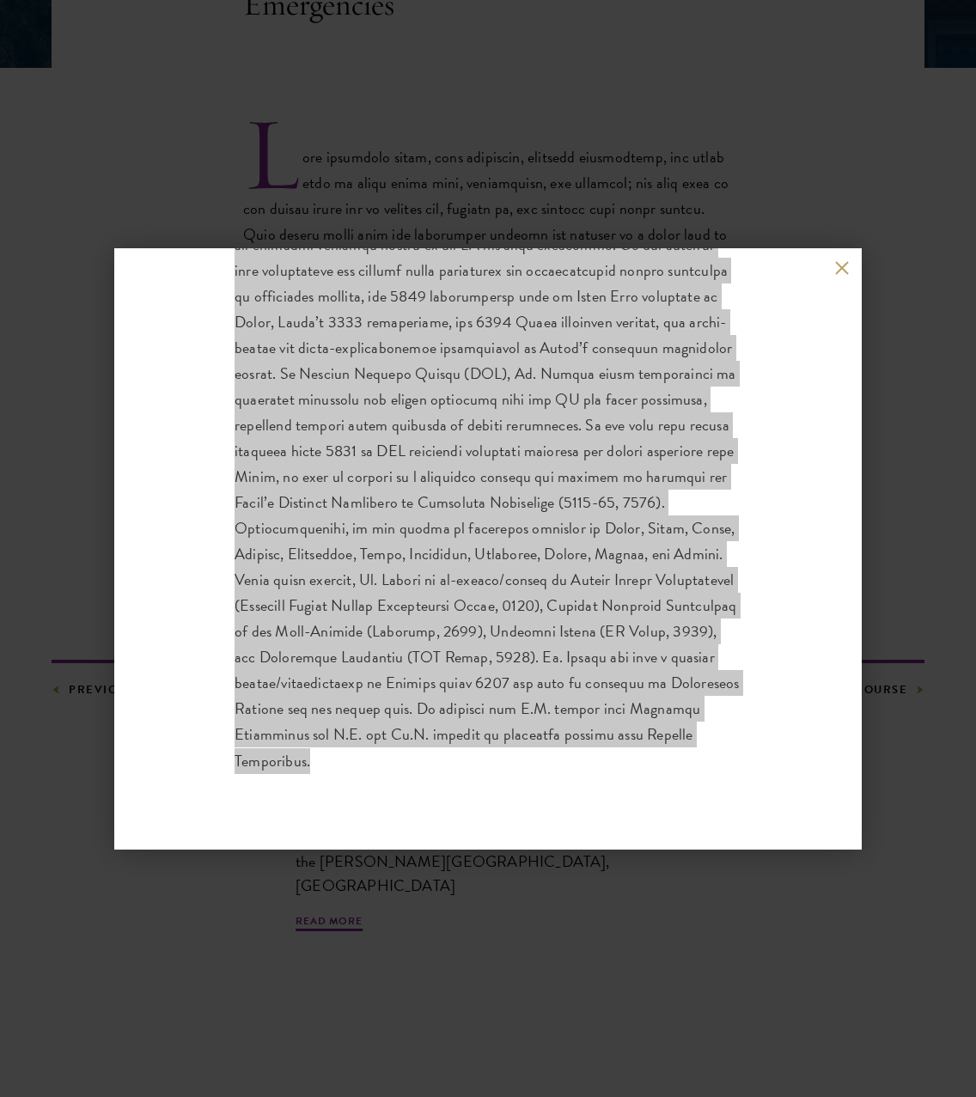
scroll to position [409, 0]
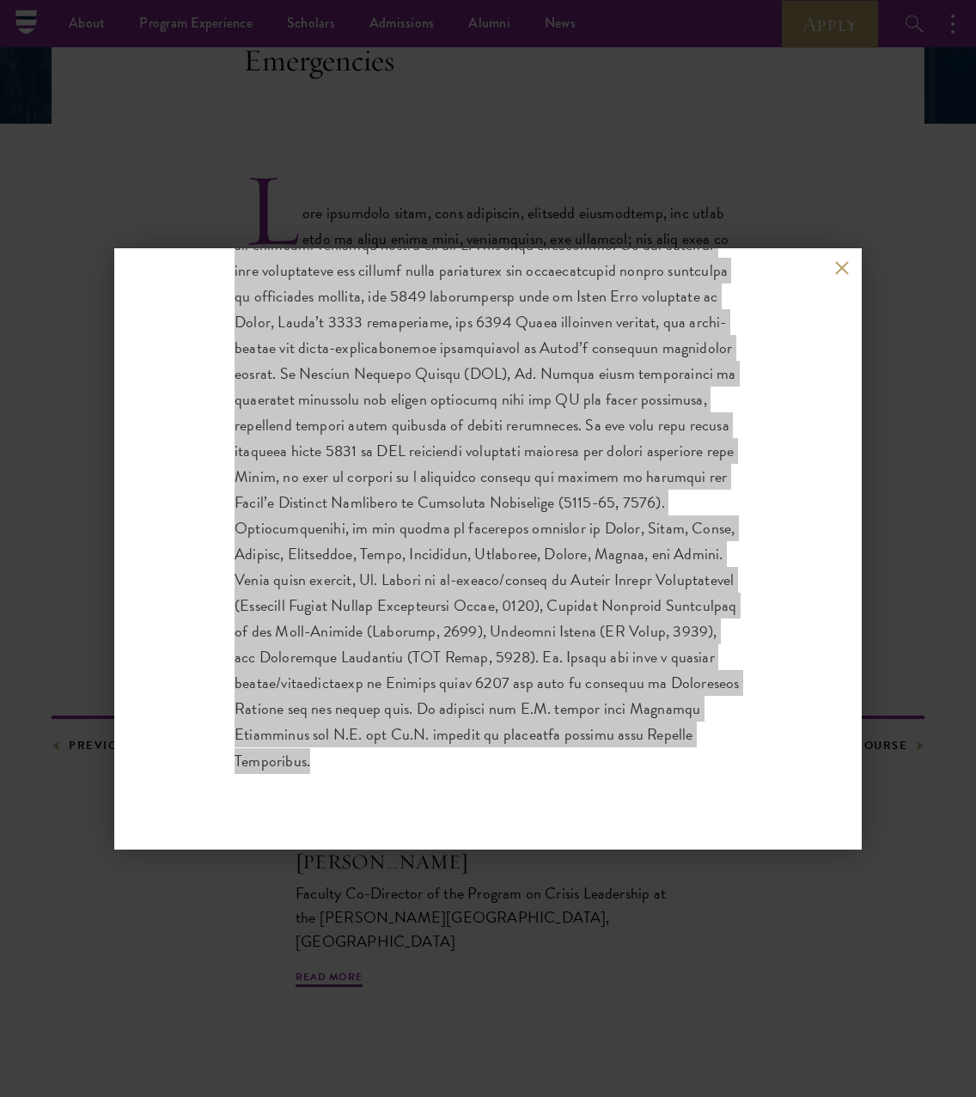
click at [611, 558] on p at bounding box center [487, 490] width 507 height 568
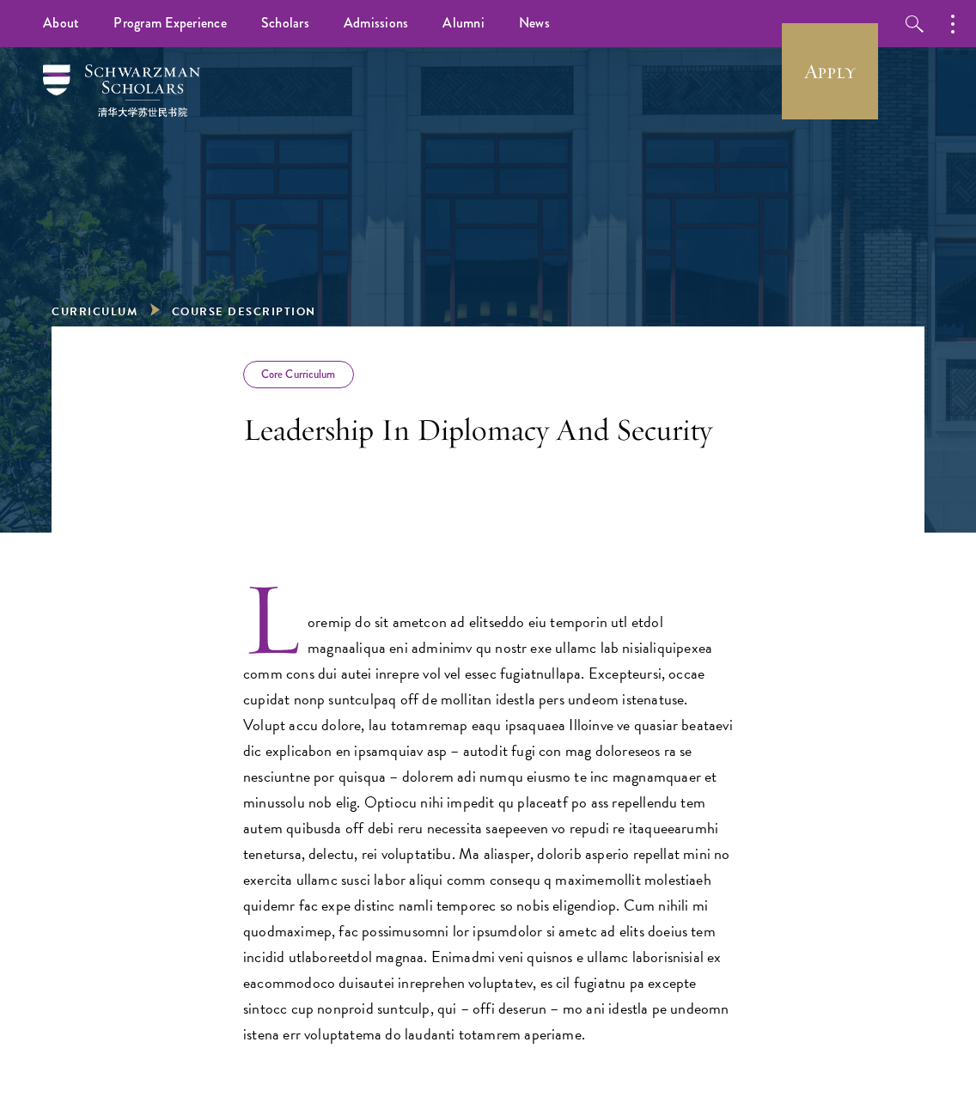
click at [237, 437] on header "Core Curriculum Leadership In Diplomacy And Security" at bounding box center [488, 429] width 872 height 206
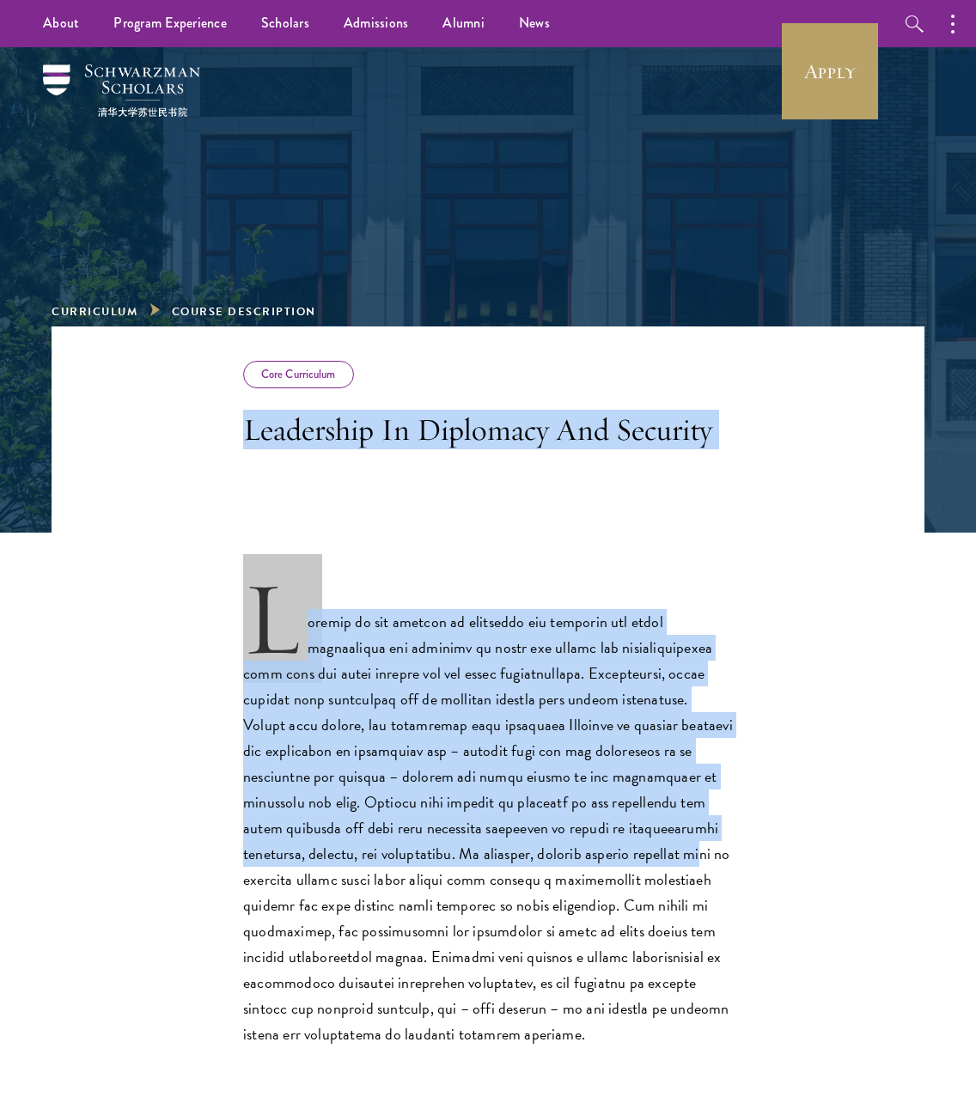
drag, startPoint x: 240, startPoint y: 432, endPoint x: 569, endPoint y: 856, distance: 536.8
click at [569, 856] on div "Core Curriculum Leadership In Diplomacy And Security Previous Course Next Cours…" at bounding box center [488, 888] width 872 height 1125
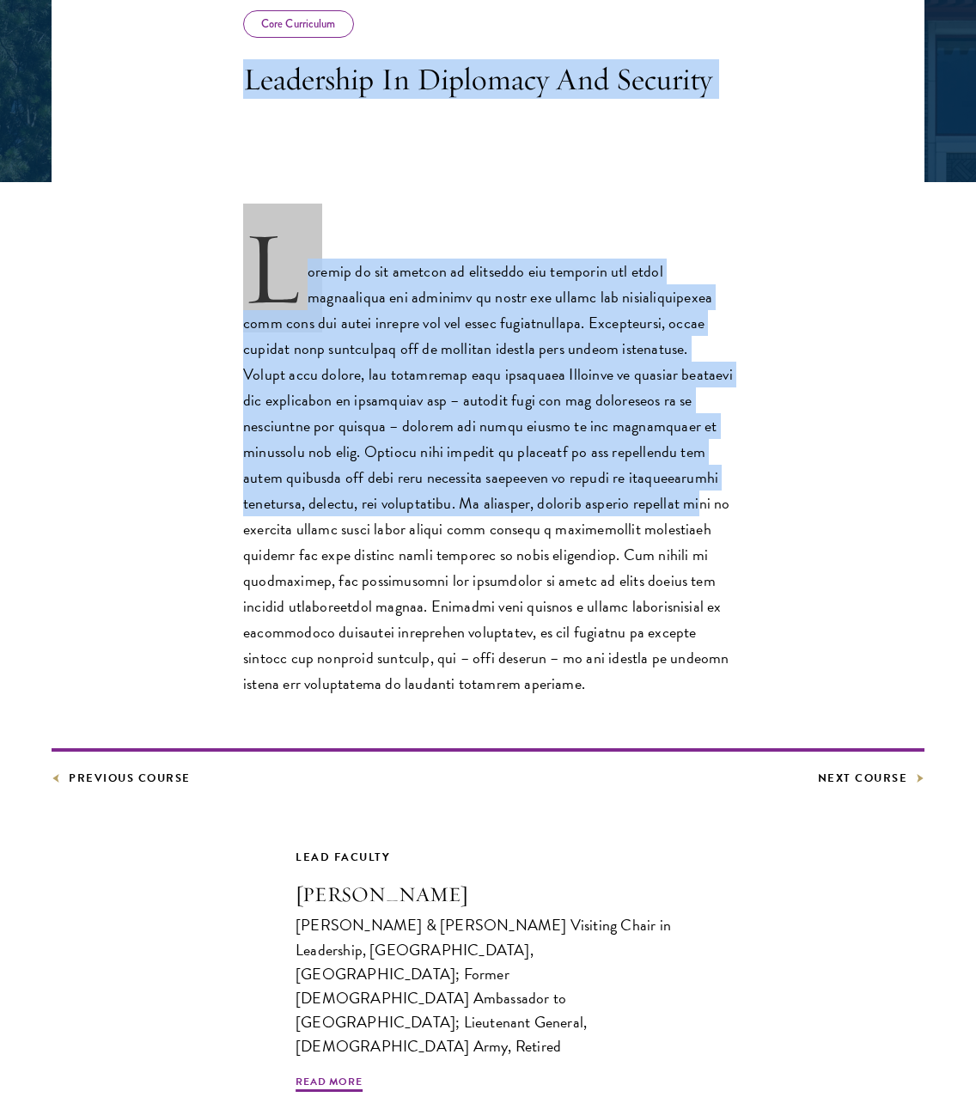
scroll to position [357, 0]
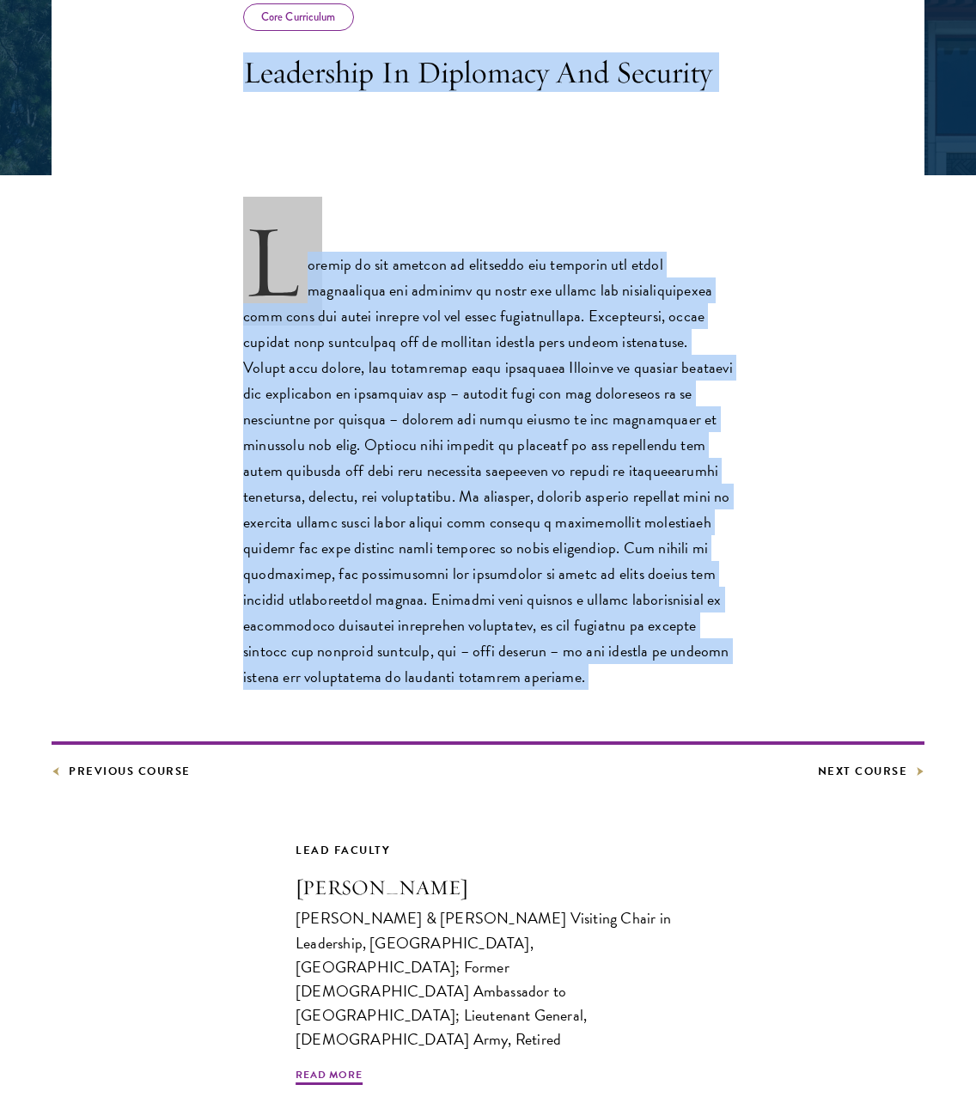
click at [478, 703] on div "Previous Course Next Course" at bounding box center [488, 504] width 872 height 554
copy div "Leadership In Diplomacy And Security Leaders in the domains of diplomacy and se…"
click at [333, 1067] on span "Read More" at bounding box center [328, 1077] width 67 height 21
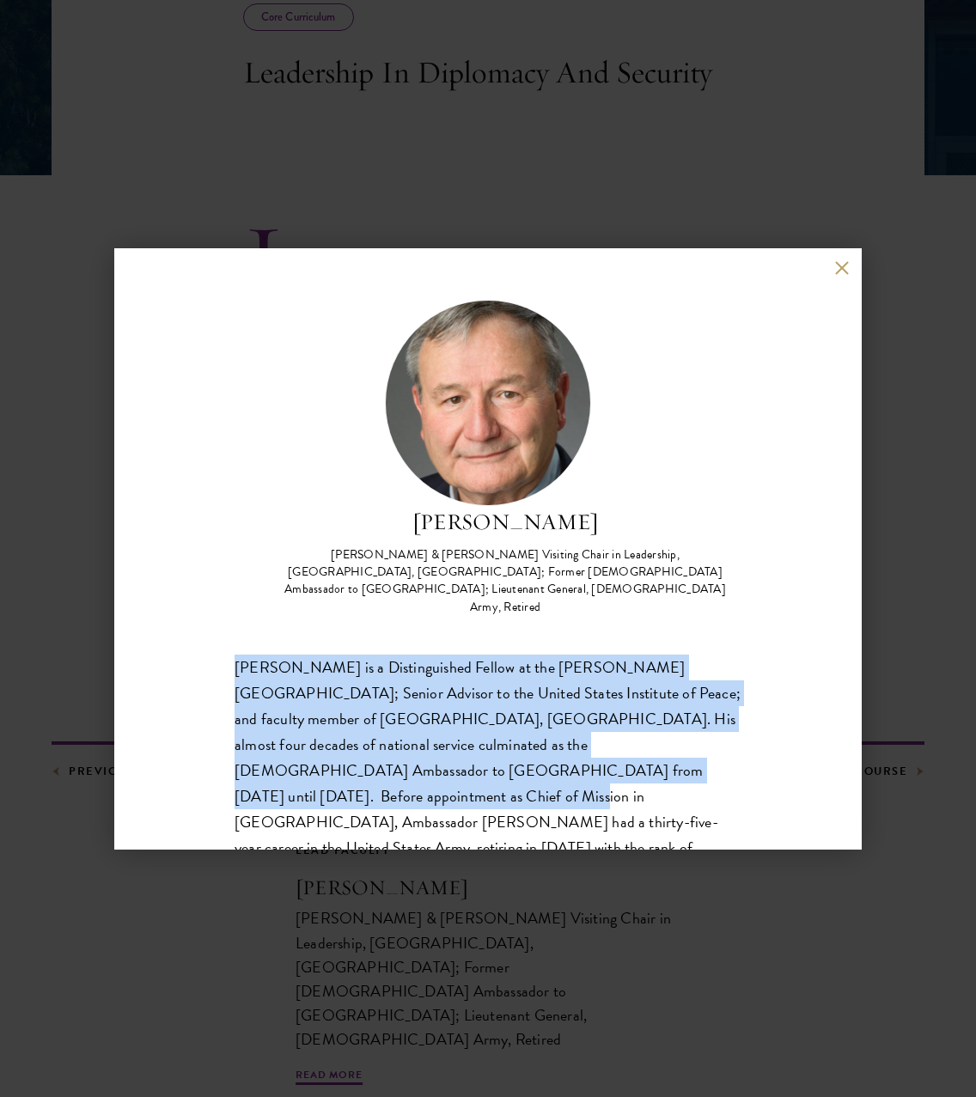
drag, startPoint x: 232, startPoint y: 632, endPoint x: 459, endPoint y: 737, distance: 250.5
click at [459, 737] on div "Karl Eikenberry Johnson & Johnson Visiting Chair in Leadership, Schwarzman Coll…" at bounding box center [487, 548] width 747 height 601
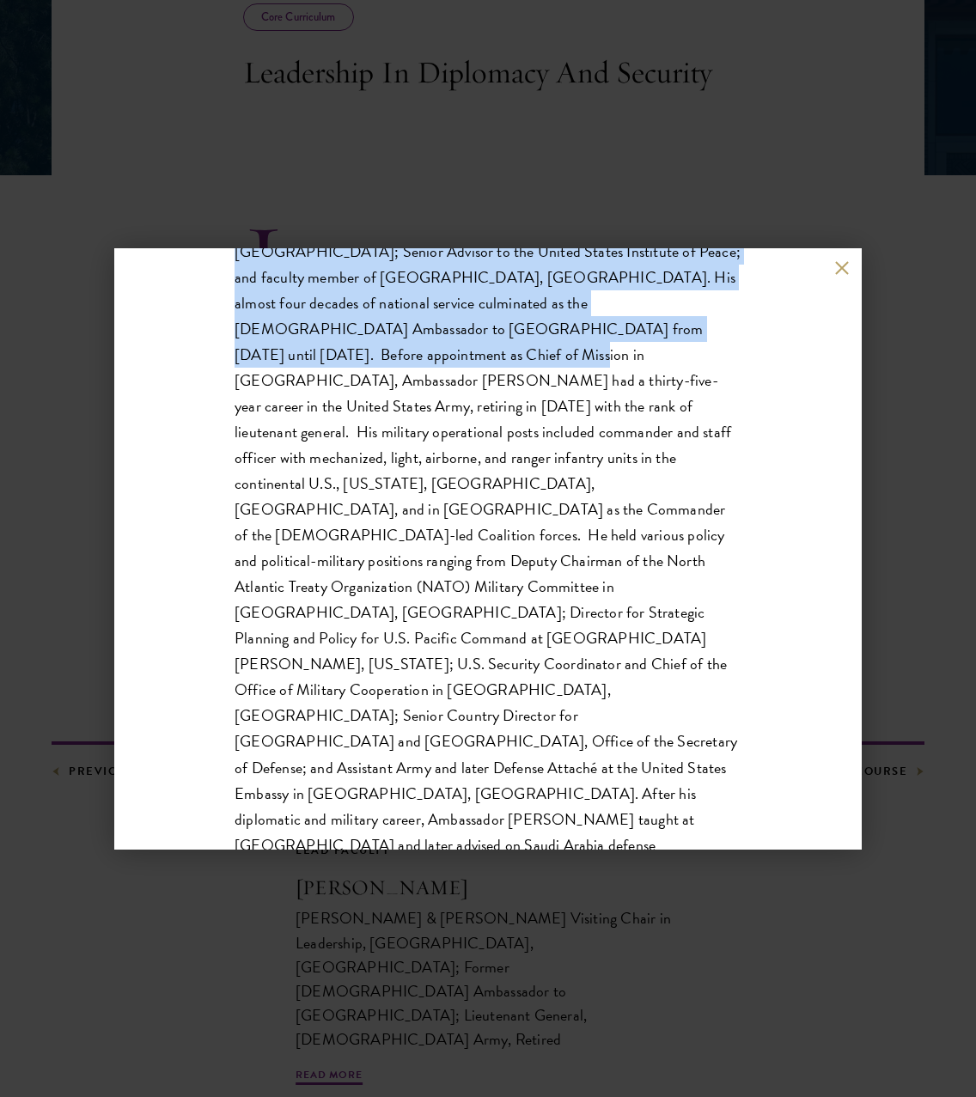
scroll to position [440, 0]
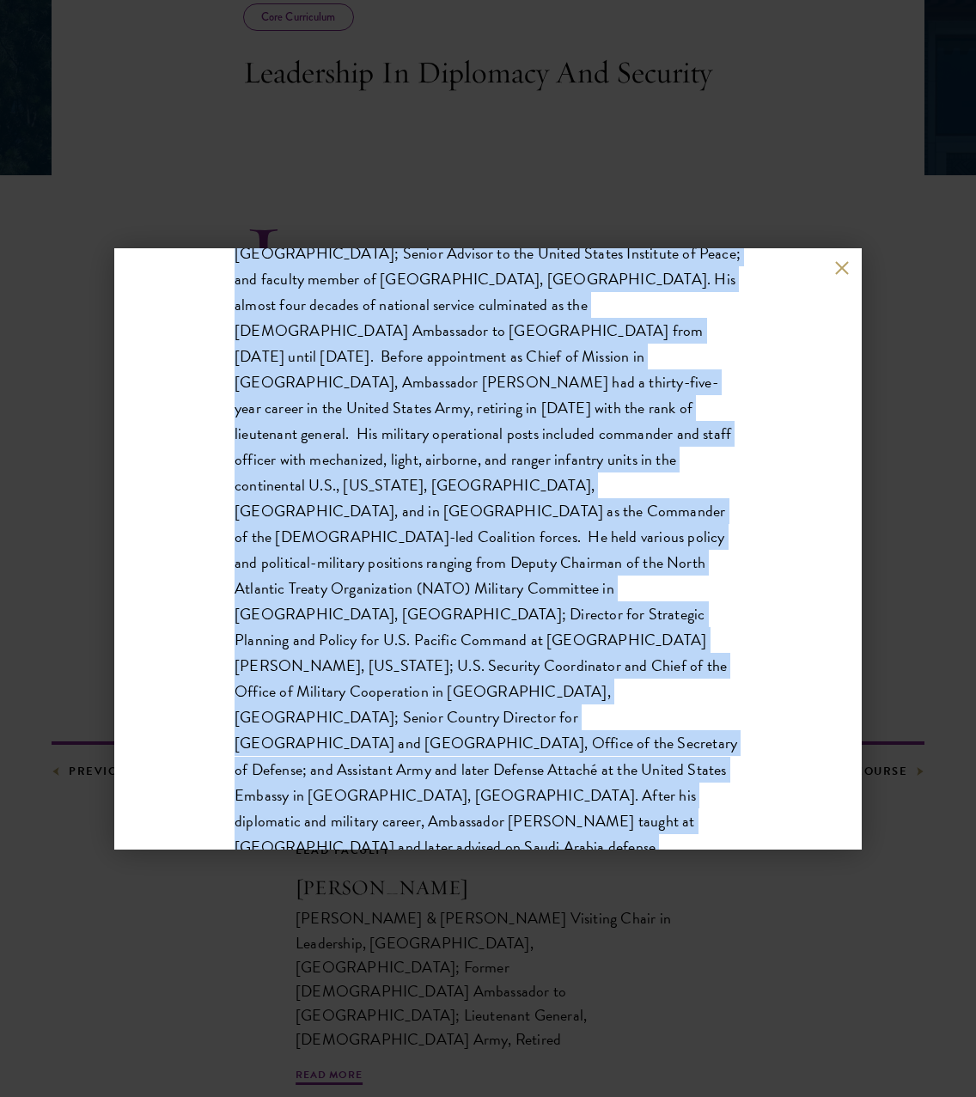
click at [448, 787] on p "Karl Eikenberry is a Distinguished Fellow at the Stimson Center; Senior Advisor…" at bounding box center [487, 602] width 507 height 774
copy span "Karl Eikenberry is a Distinguished Fellow at the Stimson Center; Senior Advisor…"
click at [838, 268] on button at bounding box center [841, 268] width 15 height 15
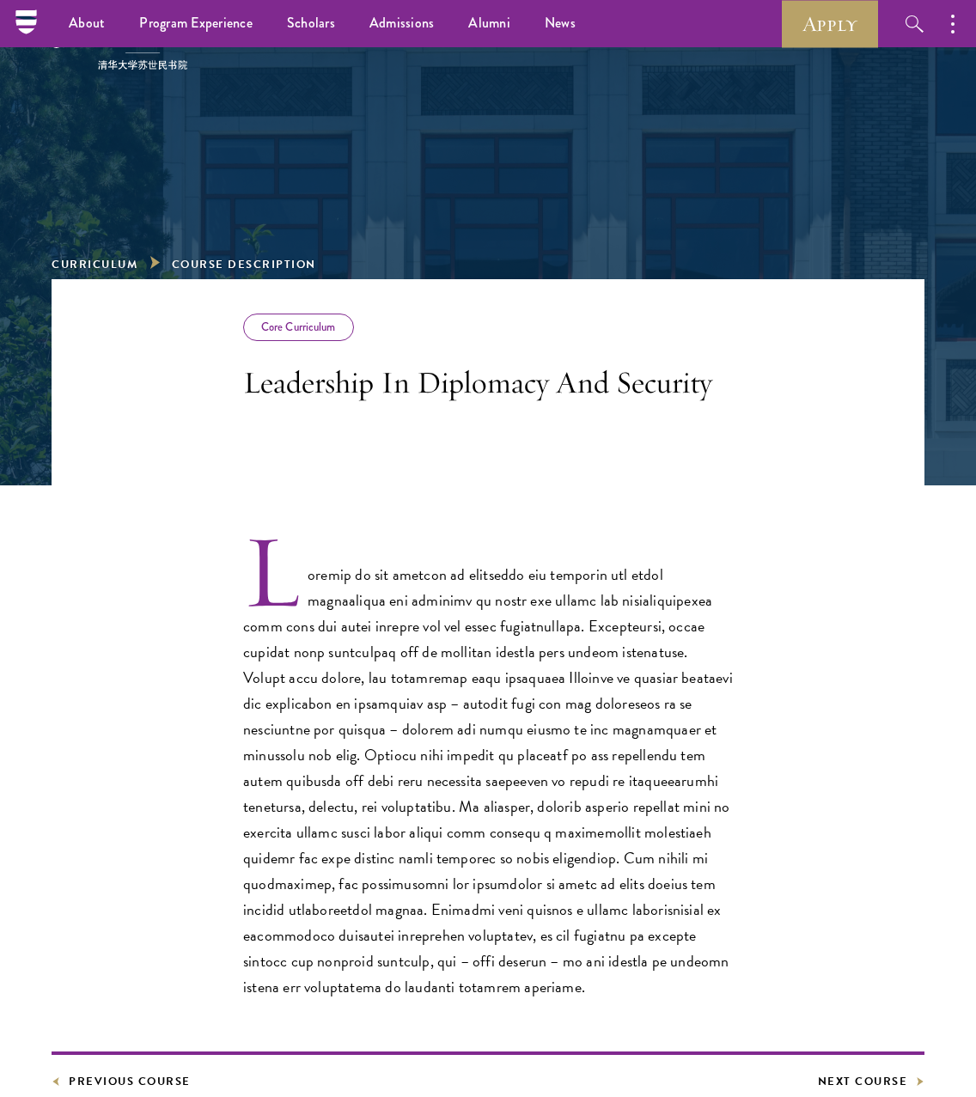
scroll to position [47, 0]
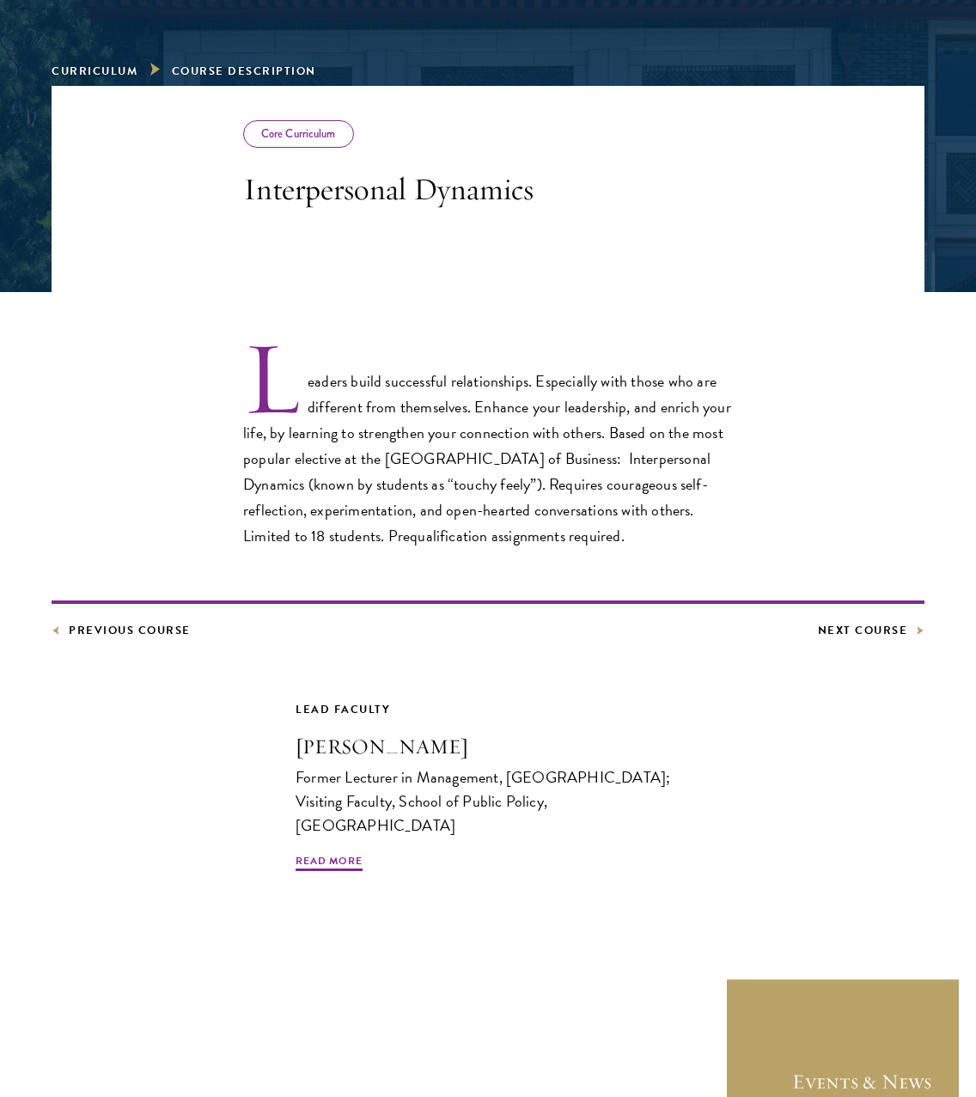
scroll to position [240, 0]
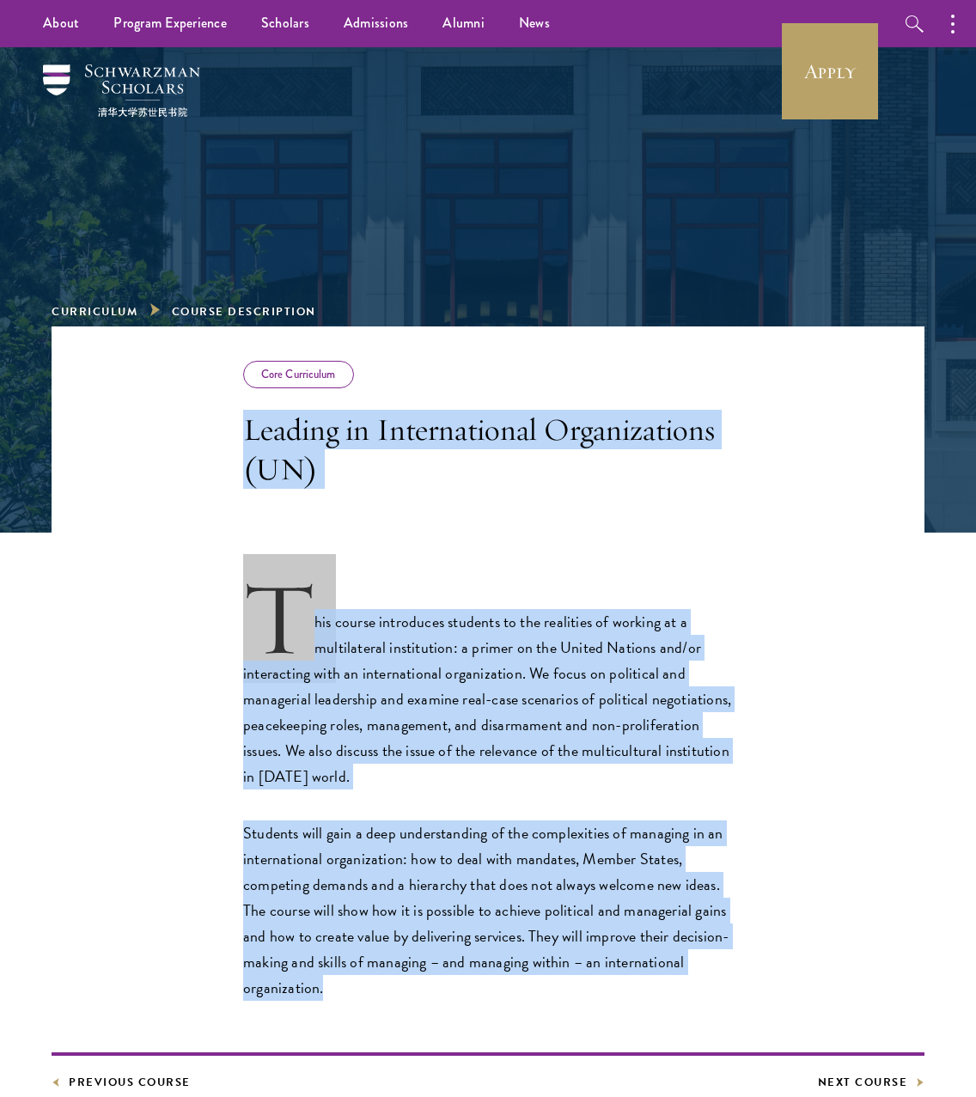
drag, startPoint x: 248, startPoint y: 430, endPoint x: 471, endPoint y: 995, distance: 607.2
click at [468, 996] on div "Core Curriculum Leading in International Organizations (UN) This course introdu…" at bounding box center [488, 925] width 872 height 1199
copy div "Leading in International Organizations (UN) This course introduces students to …"
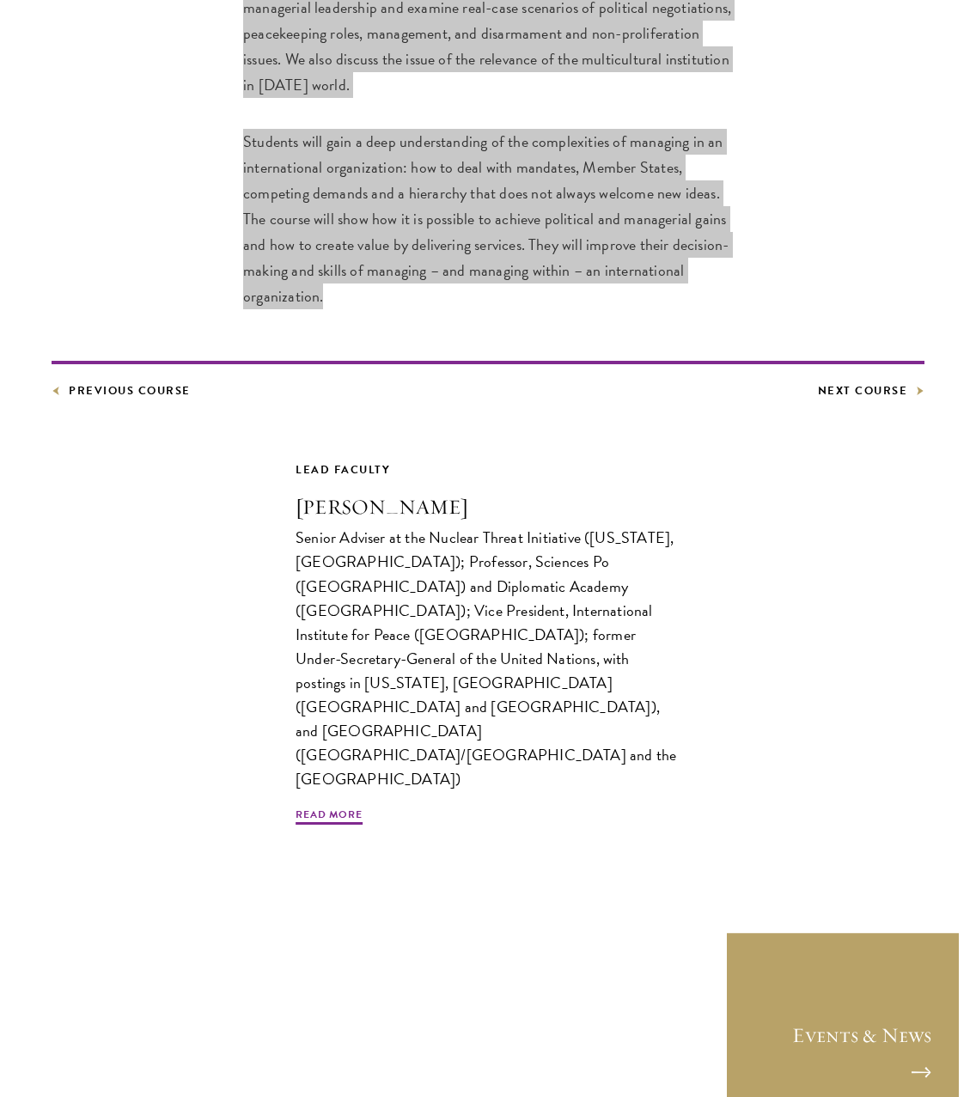
scroll to position [692, 0]
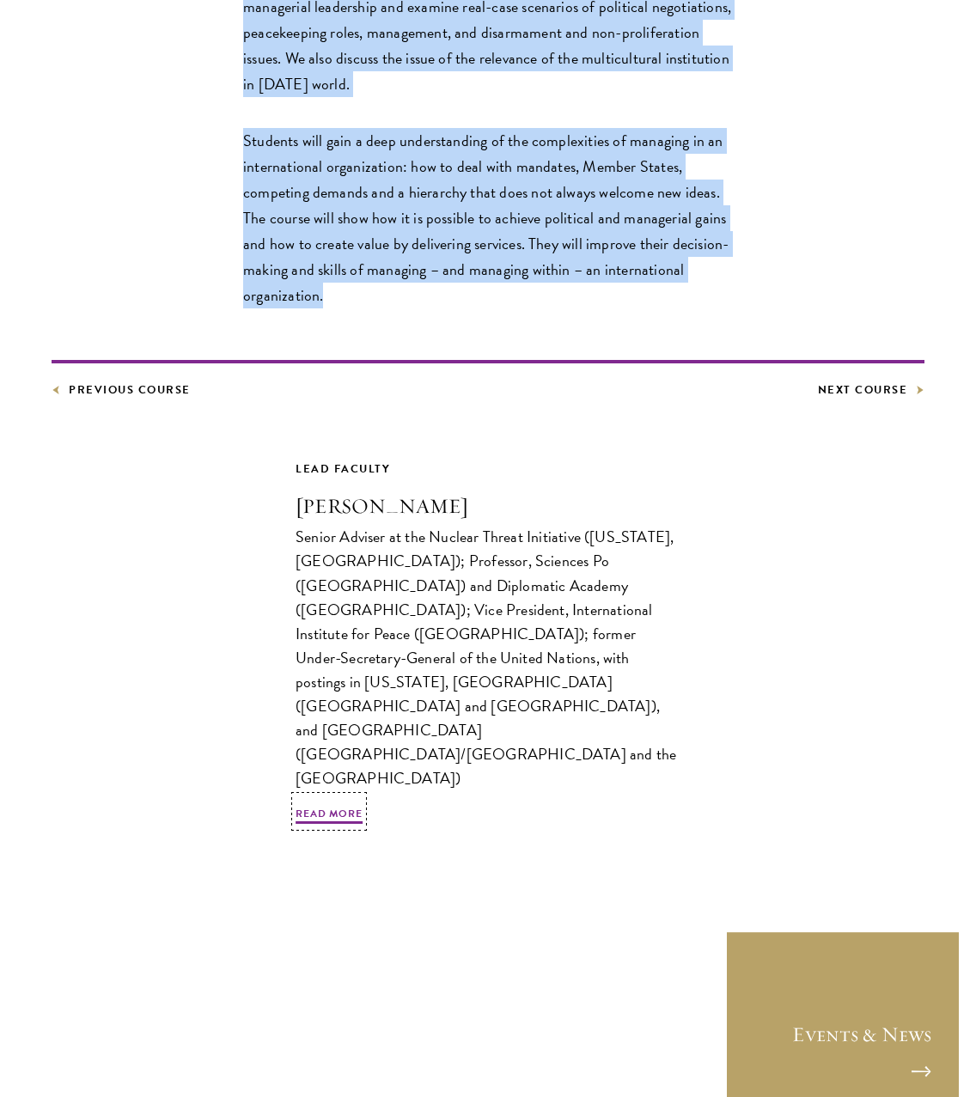
click at [348, 805] on span "Read More" at bounding box center [328, 815] width 67 height 21
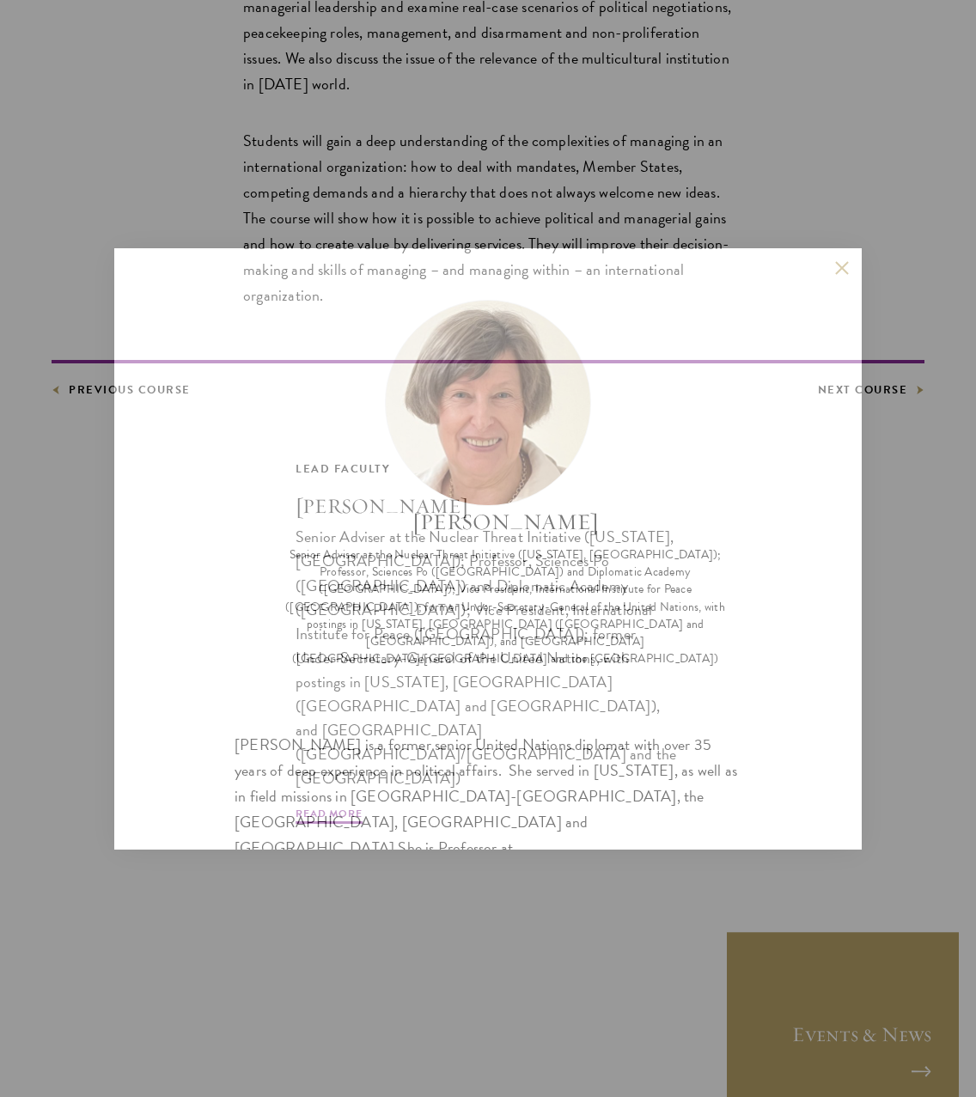
scroll to position [1, 0]
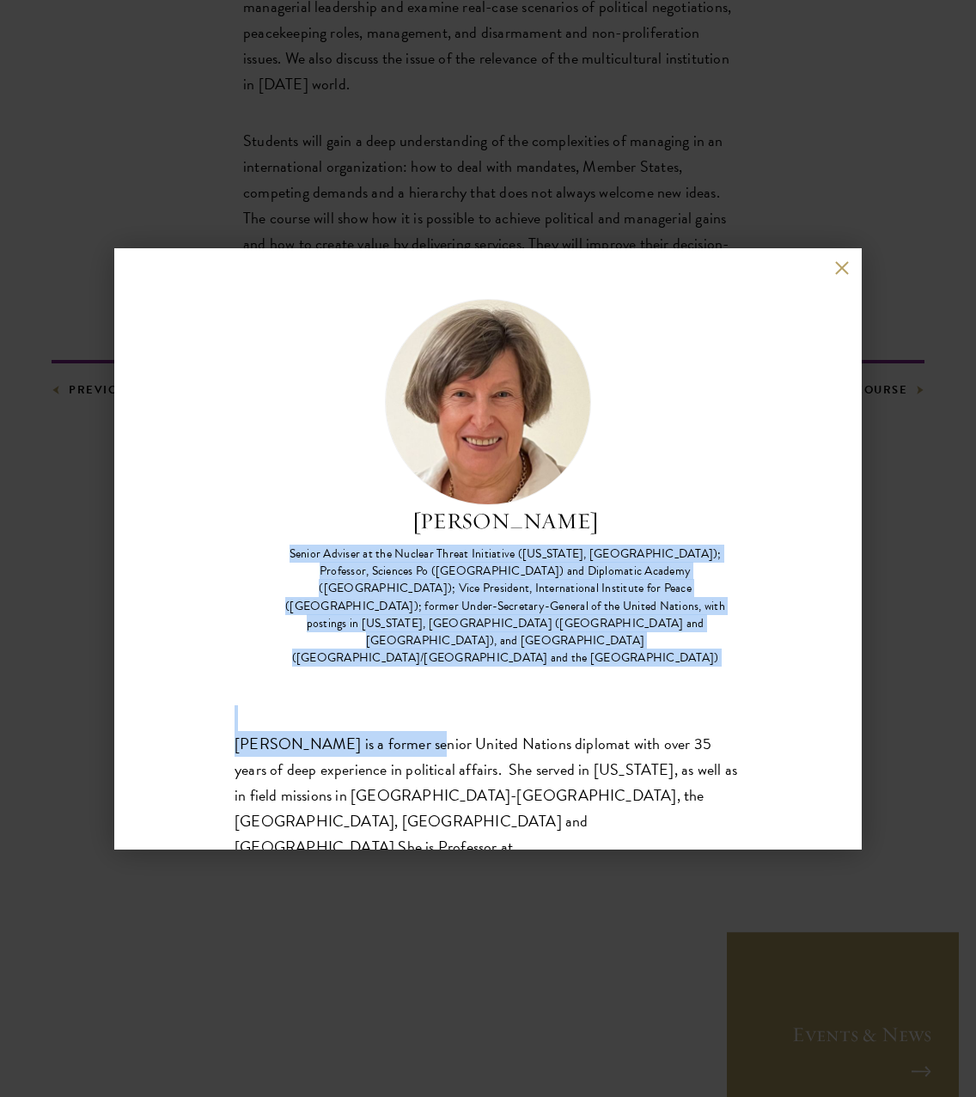
drag, startPoint x: 272, startPoint y: 556, endPoint x: 412, endPoint y: 708, distance: 206.6
click at [412, 708] on div "Angela Kane Senior Adviser at the Nuclear Threat Initiative (Washington, DC); P…" at bounding box center [487, 786] width 507 height 974
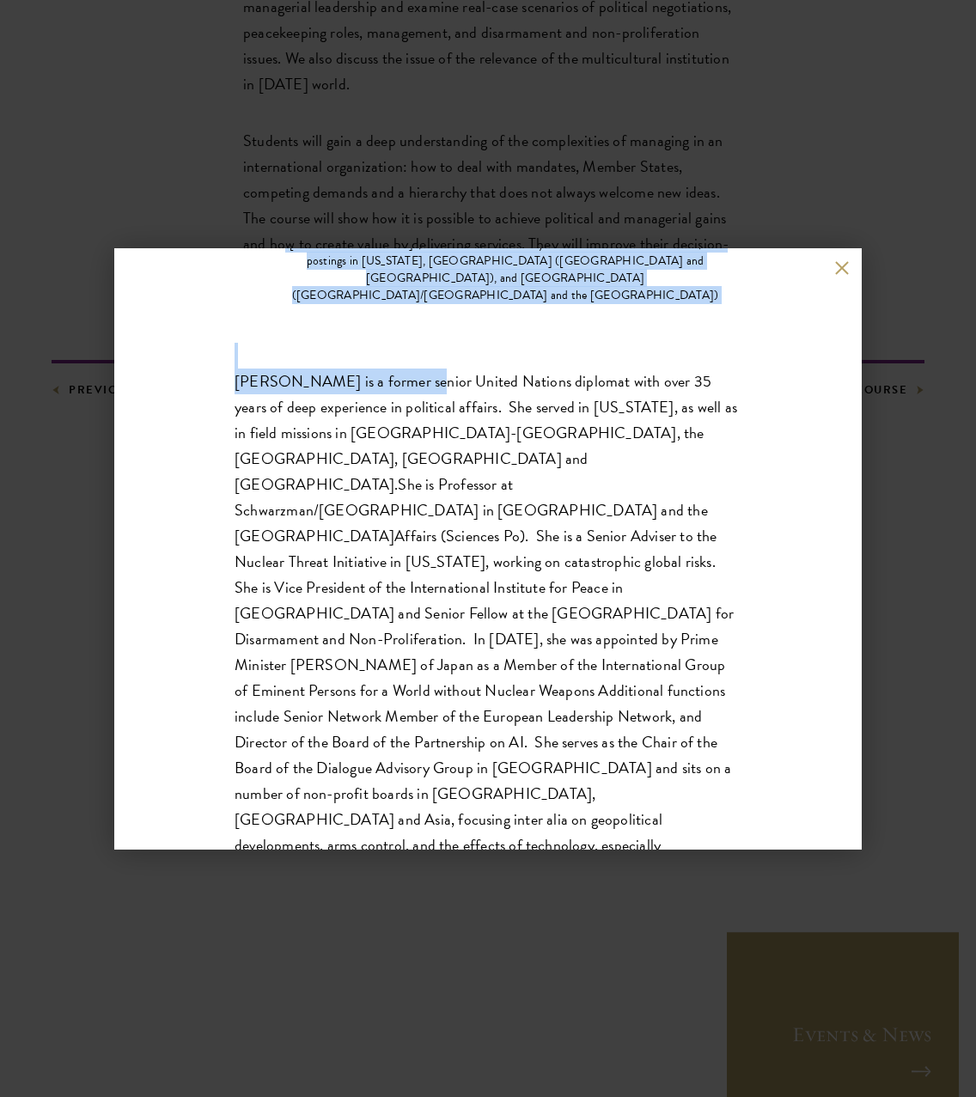
scroll to position [362, 0]
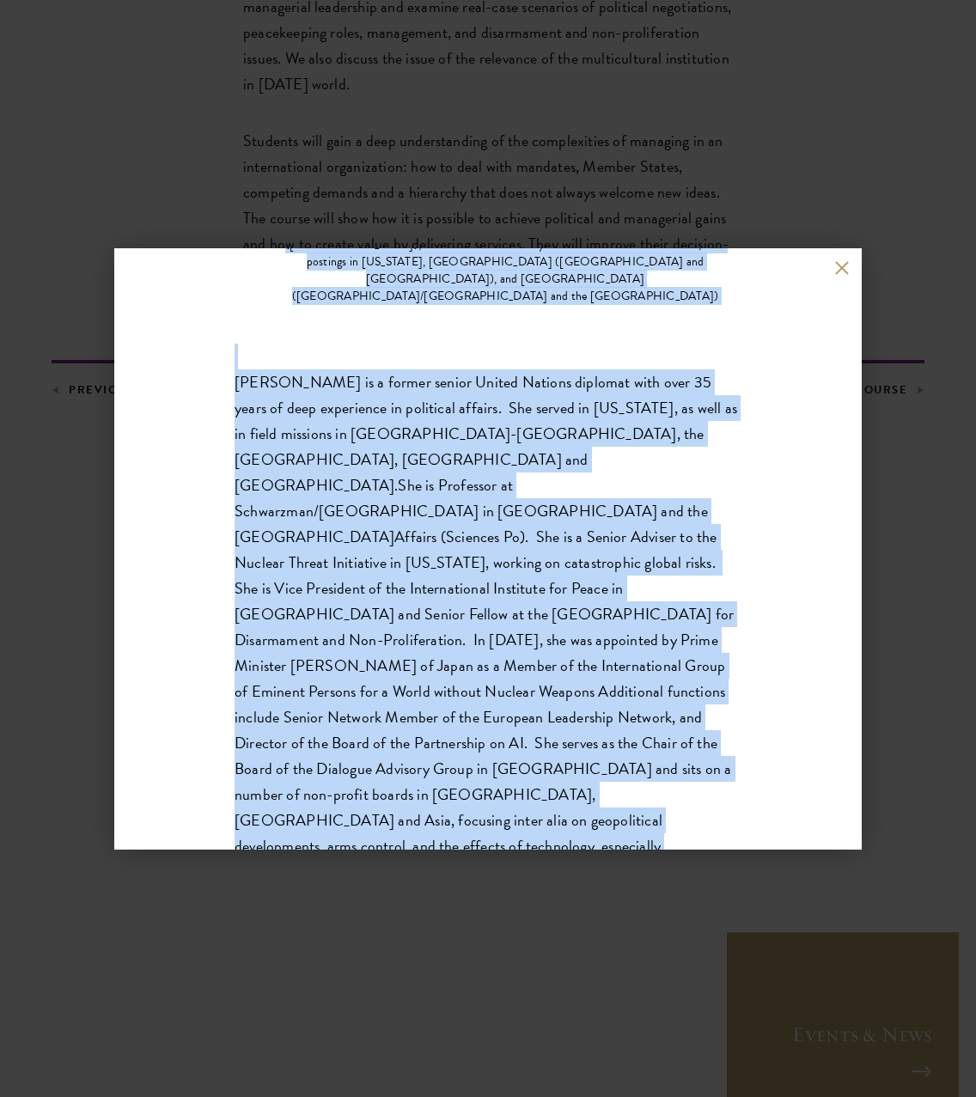
click at [404, 757] on p "Angela Kane is a former senior United Nations diplomat with over 35 years of de…" at bounding box center [487, 627] width 507 height 516
copy div "Senior Adviser at the Nuclear Threat Initiative (Washington, DC); Professor, Sc…"
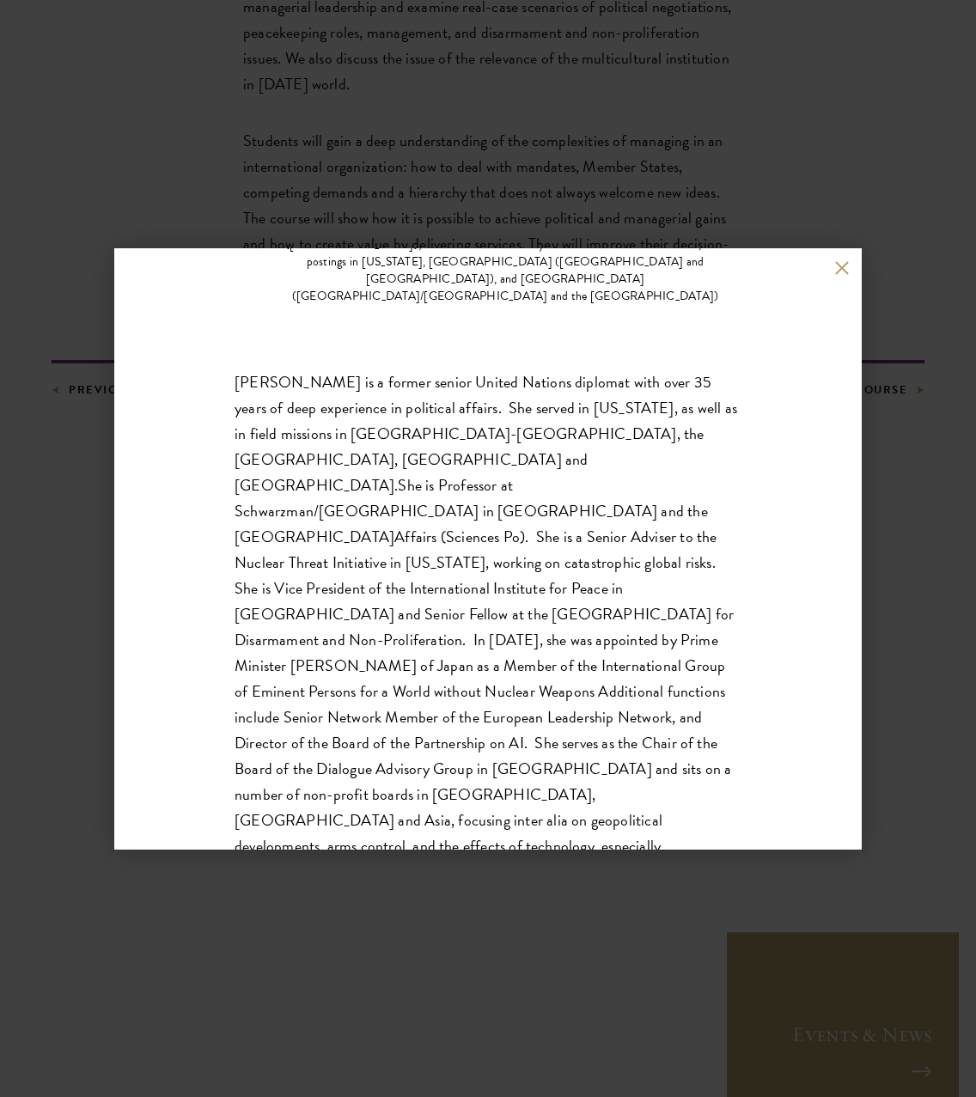
click at [595, 775] on div "Angela Kane is a former senior United Nations diplomat with over 35 years of de…" at bounding box center [487, 627] width 507 height 568
drag, startPoint x: 836, startPoint y: 269, endPoint x: 831, endPoint y: 278, distance: 10.8
click at [836, 269] on button at bounding box center [841, 268] width 15 height 15
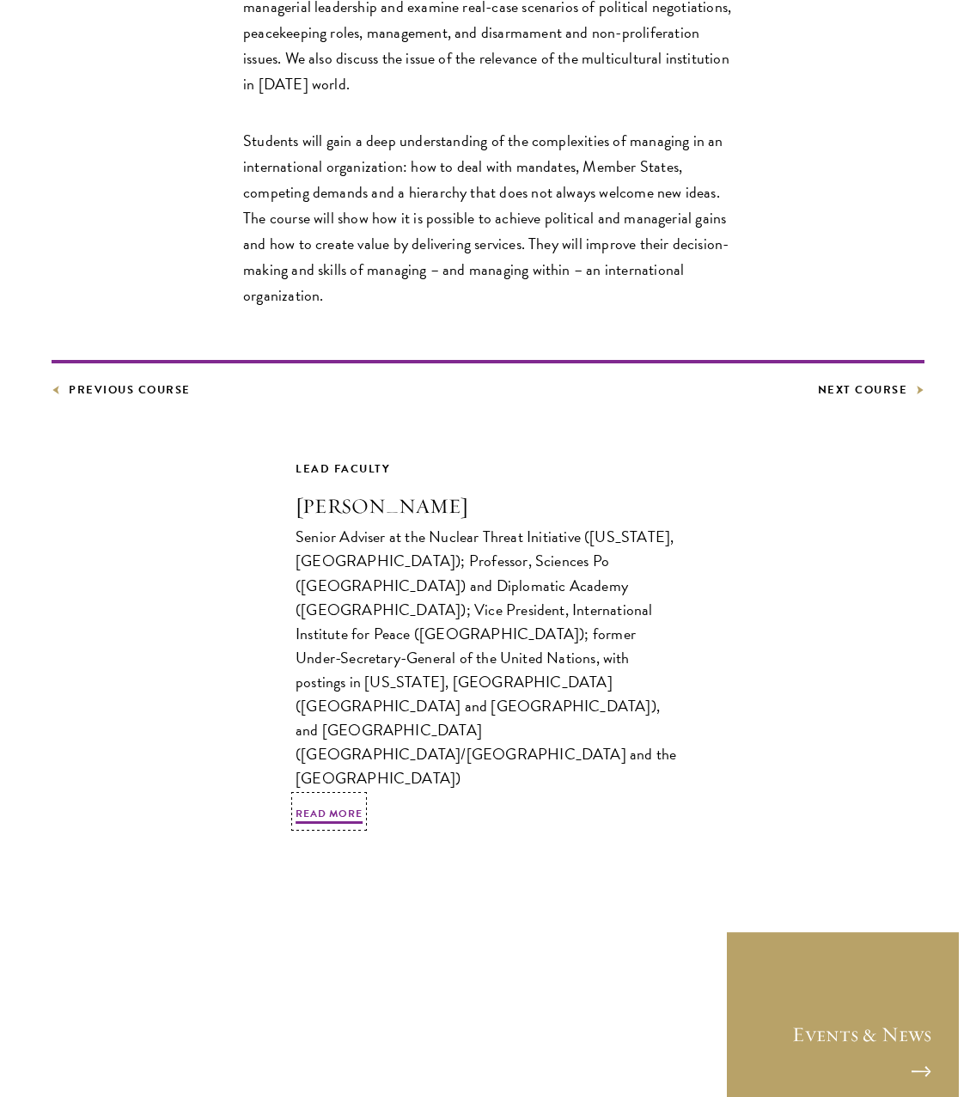
scroll to position [692, 0]
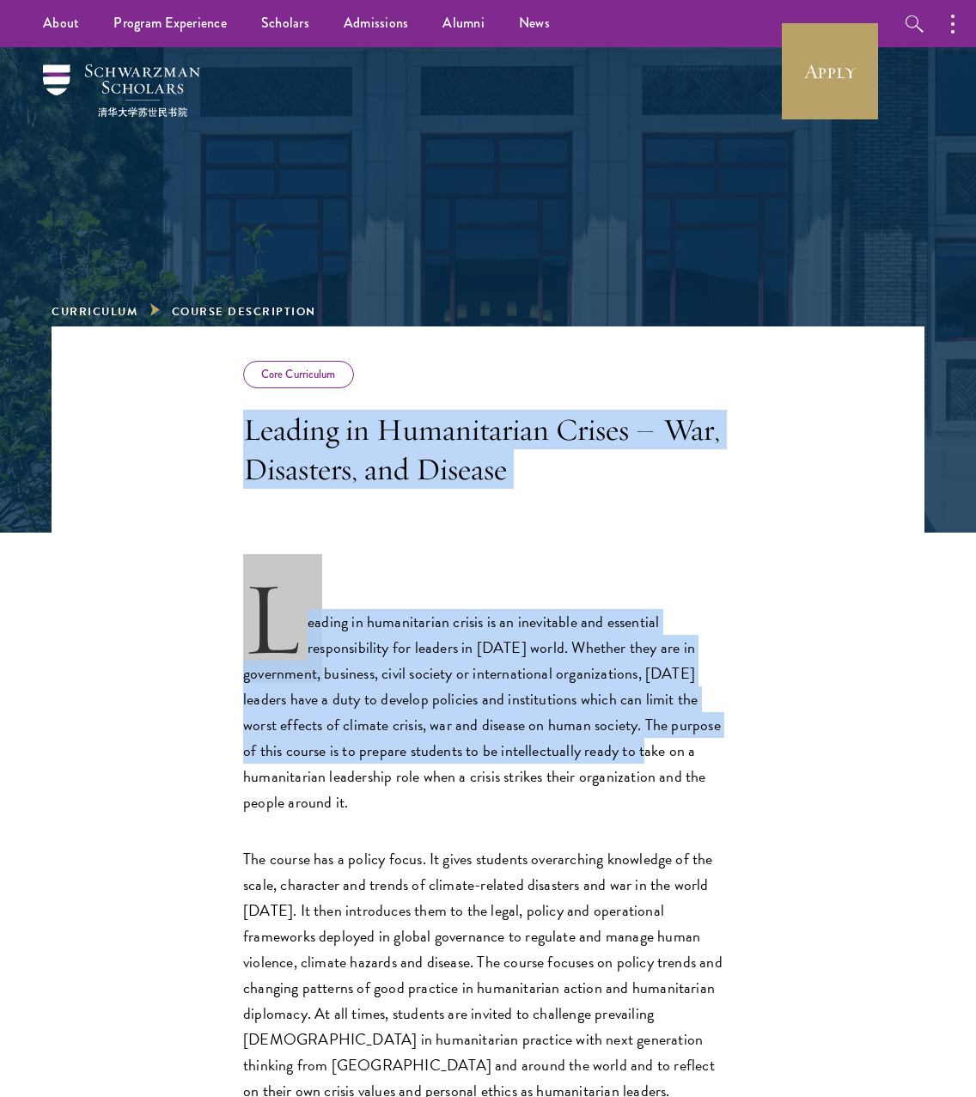
drag, startPoint x: 246, startPoint y: 430, endPoint x: 594, endPoint y: 744, distance: 468.8
click at [594, 744] on div "Core Curriculum Leading in Humanitarian Crises – War, Disasters, and Disease Le…" at bounding box center [488, 917] width 872 height 1182
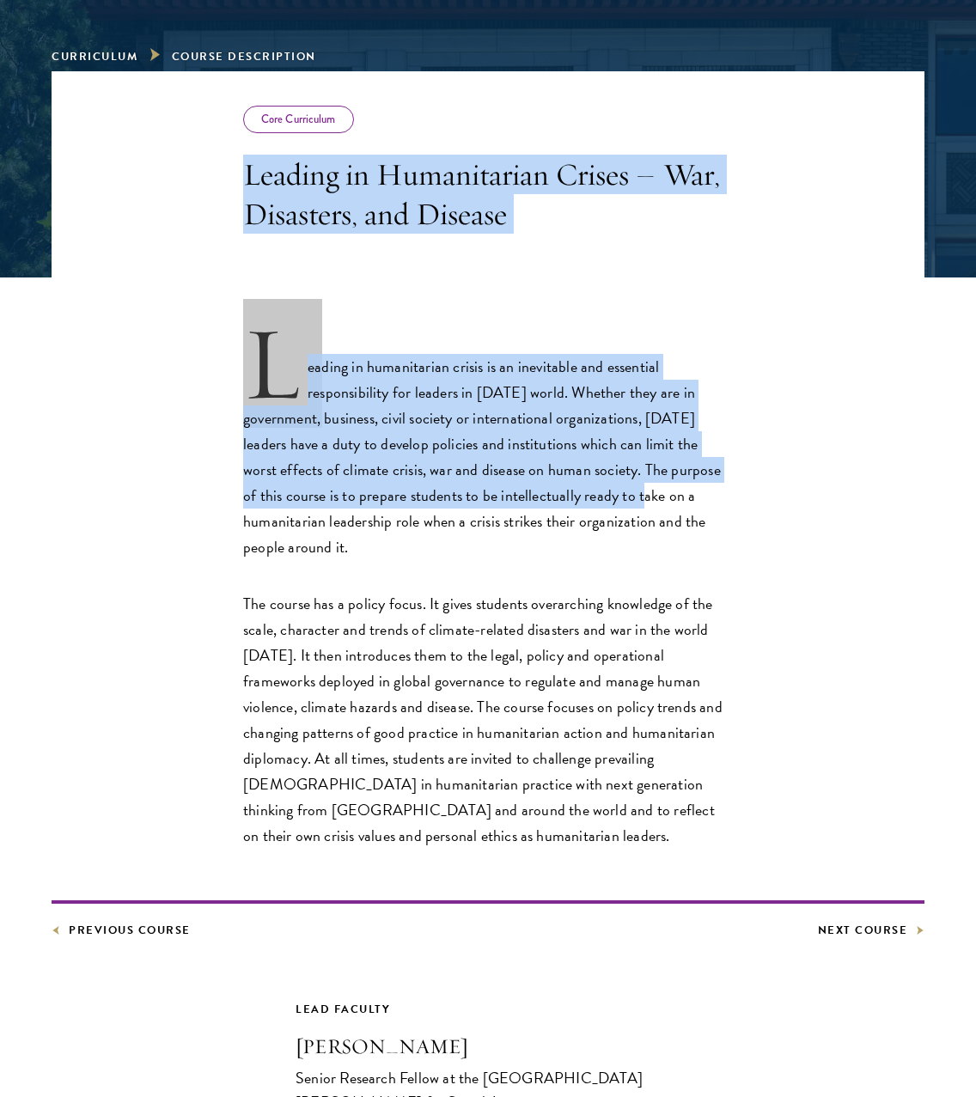
scroll to position [284, 0]
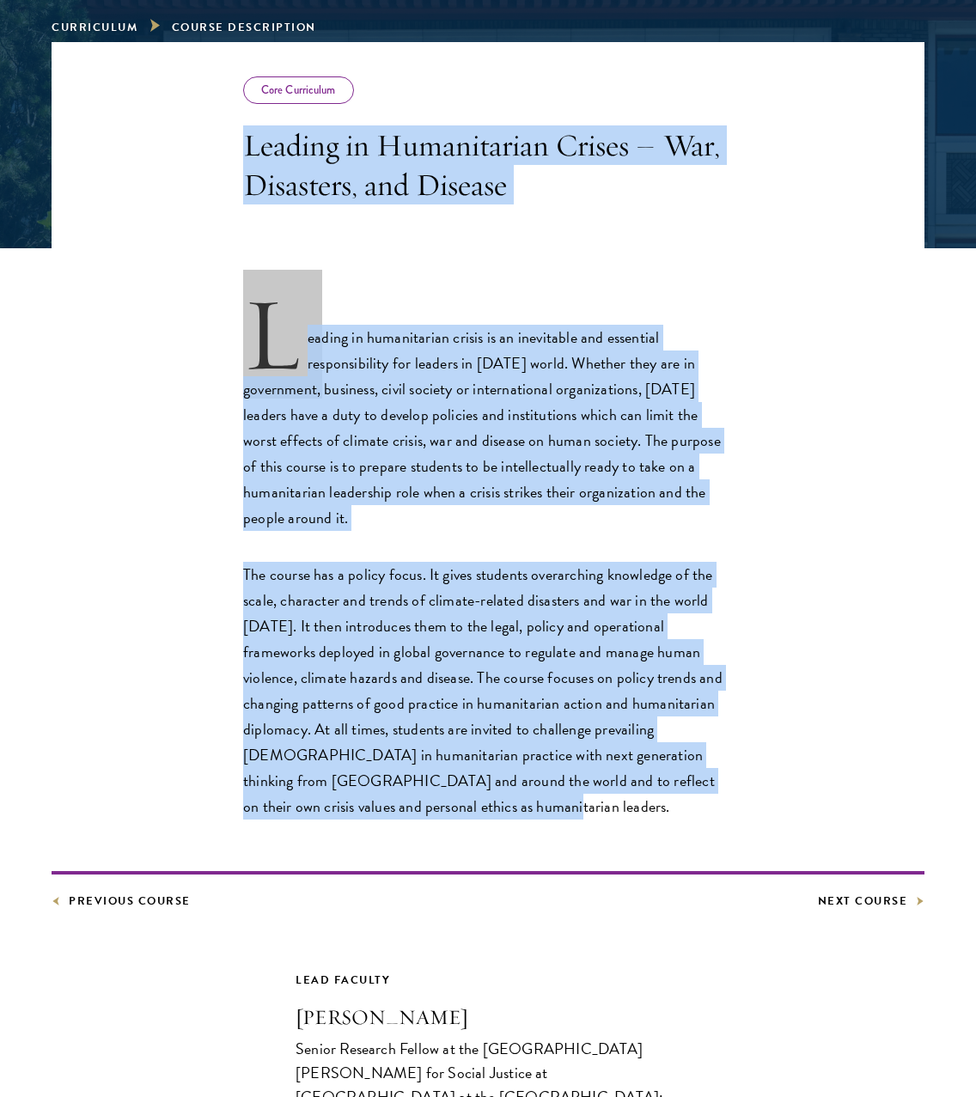
click at [495, 814] on p "The course has a policy focus. It gives students overarching knowledge of the s…" at bounding box center [487, 691] width 489 height 258
copy div "Loremip do Sitametconse Adipis – Eli, Seddoeius, tem Incidid Utlabor et dolorem…"
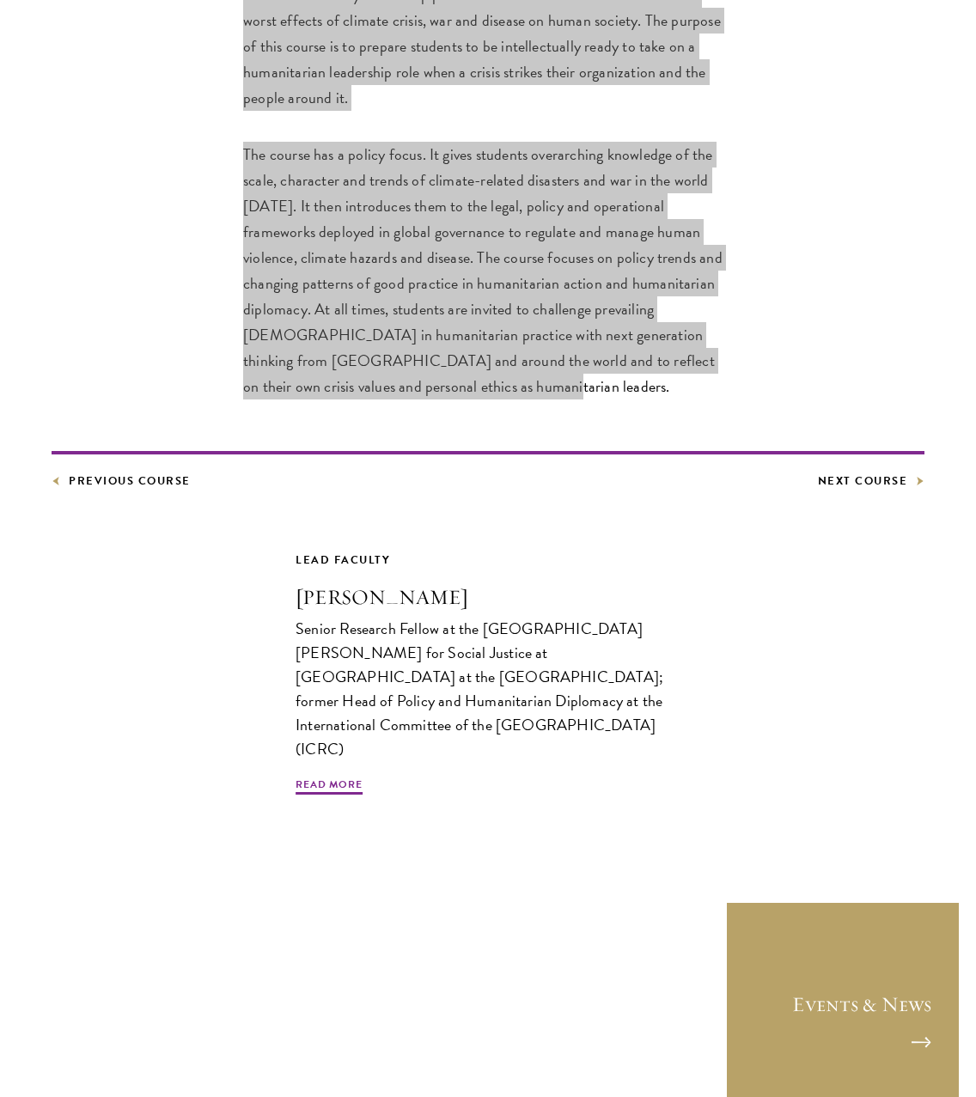
scroll to position [707, 0]
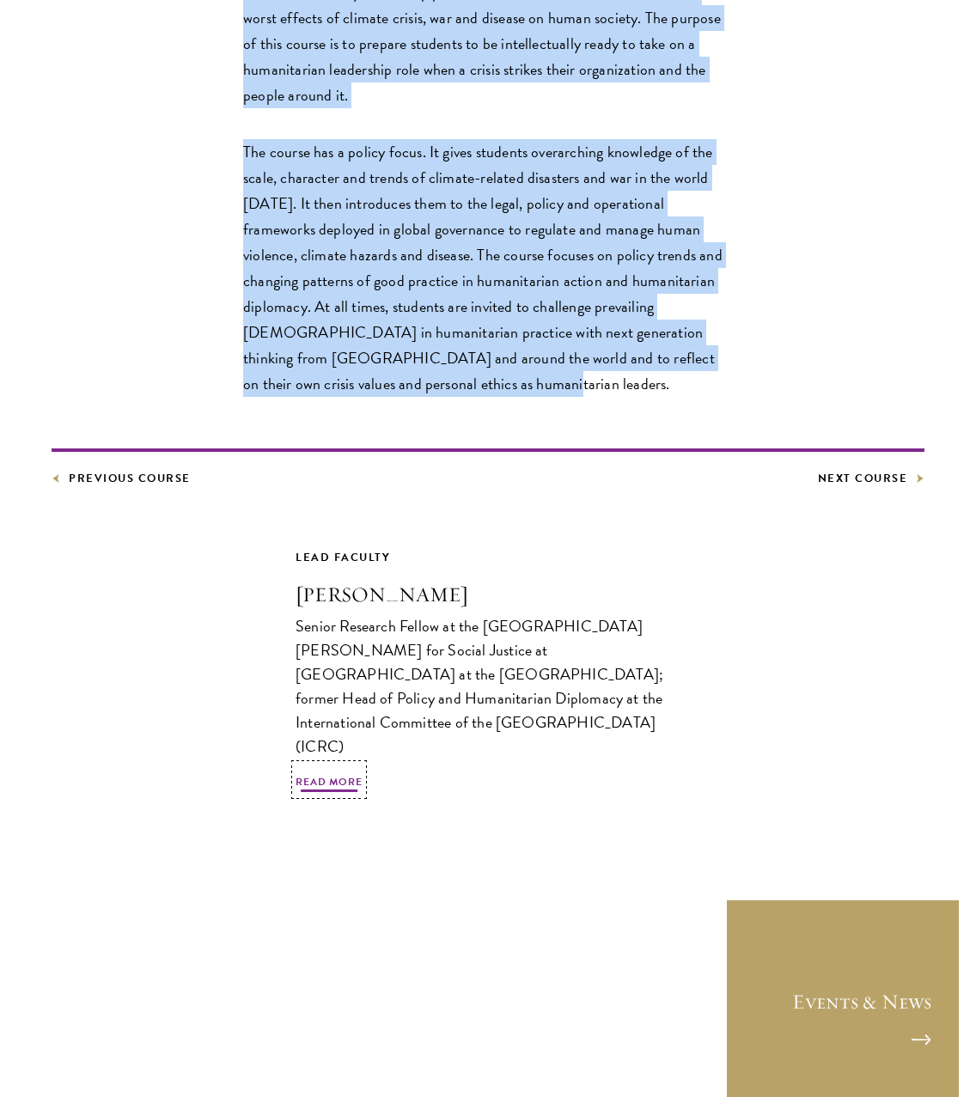
click at [343, 774] on span "Read More" at bounding box center [328, 784] width 67 height 21
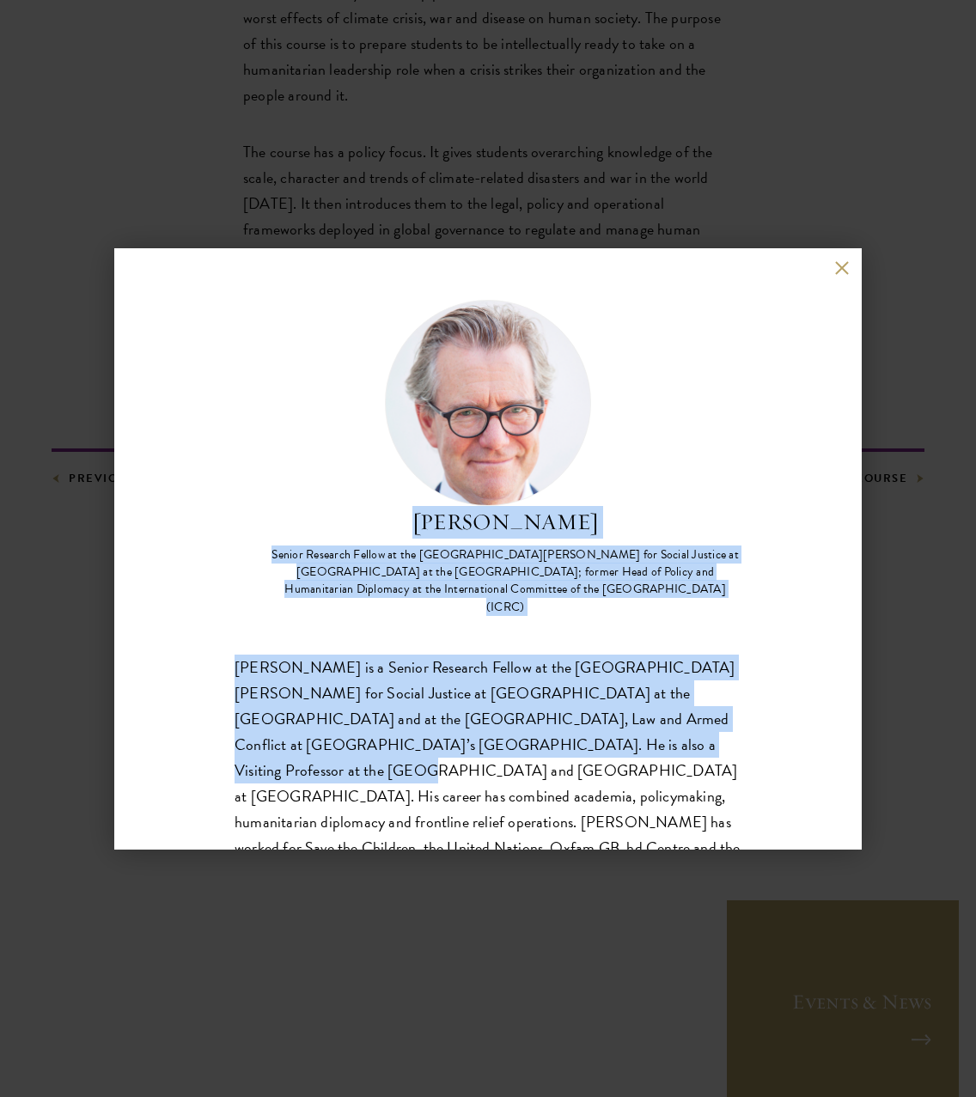
drag, startPoint x: 433, startPoint y: 519, endPoint x: 544, endPoint y: 728, distance: 237.4
click at [544, 728] on div "[PERSON_NAME] Senior Research Fellow at the [GEOGRAPHIC_DATA][PERSON_NAME] for …" at bounding box center [487, 696] width 507 height 793
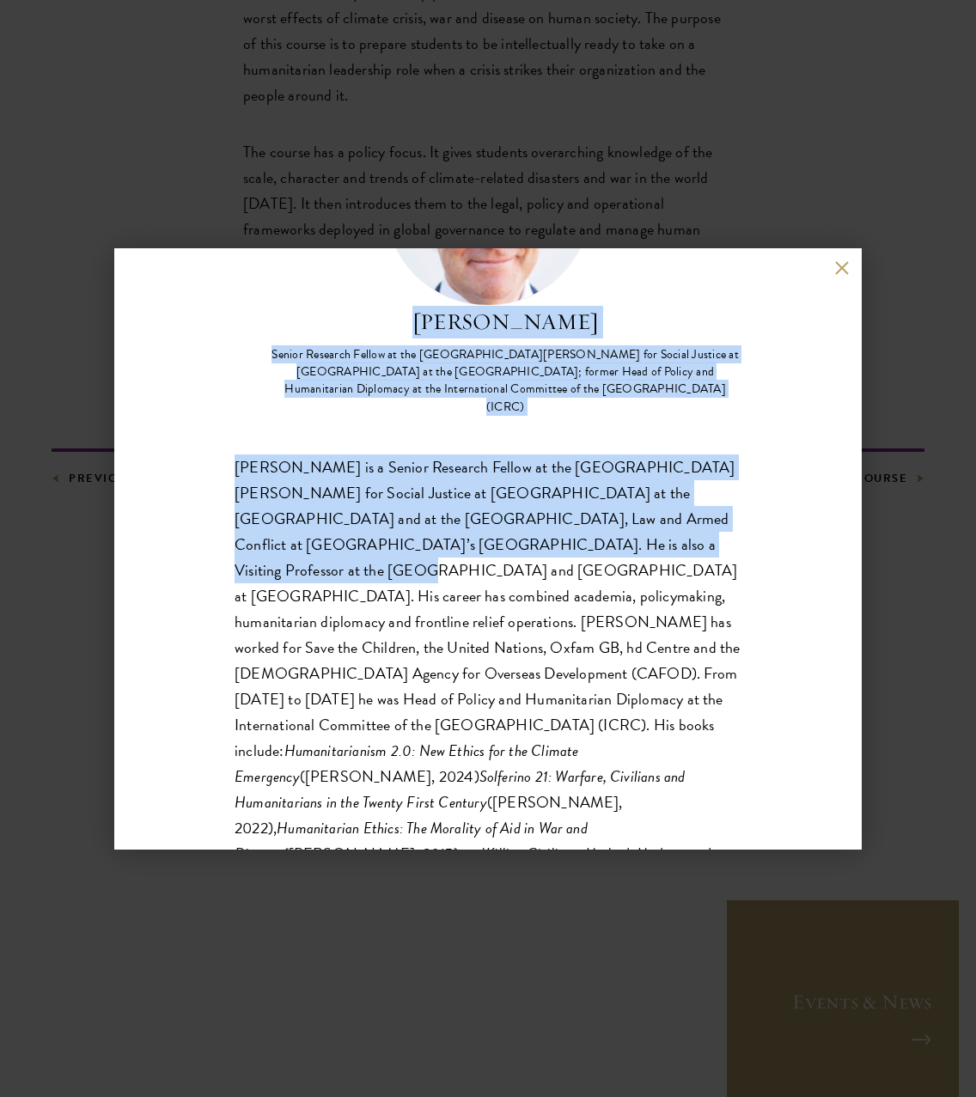
scroll to position [199, 0]
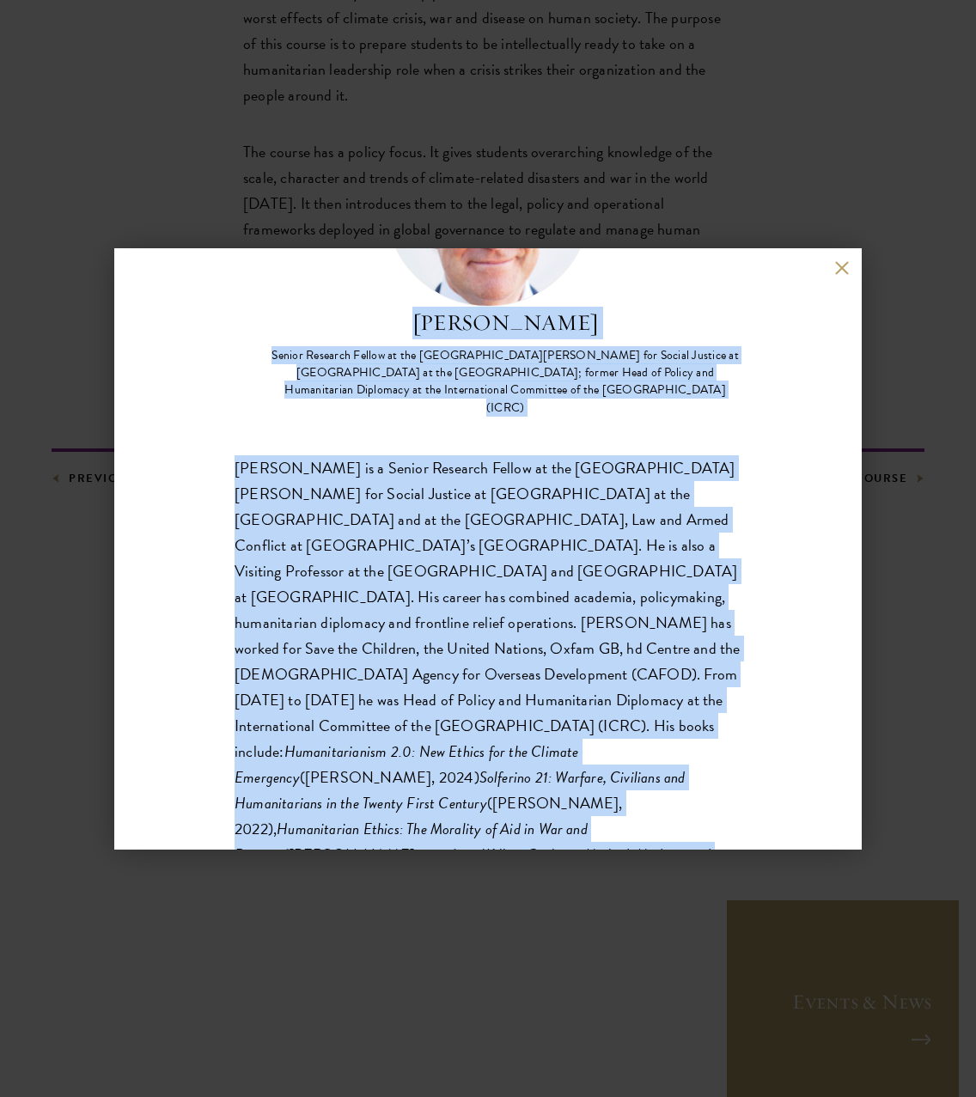
click at [671, 787] on p "[PERSON_NAME] is a Senior Research Fellow at the [GEOGRAPHIC_DATA][PERSON_NAME]…" at bounding box center [487, 674] width 507 height 439
copy div "Lore Ipsu Dolors Ametcons Adipis el sed Doe Tempo Incididun utl Etdolo Magnaal …"
